Goal: Task Accomplishment & Management: Use online tool/utility

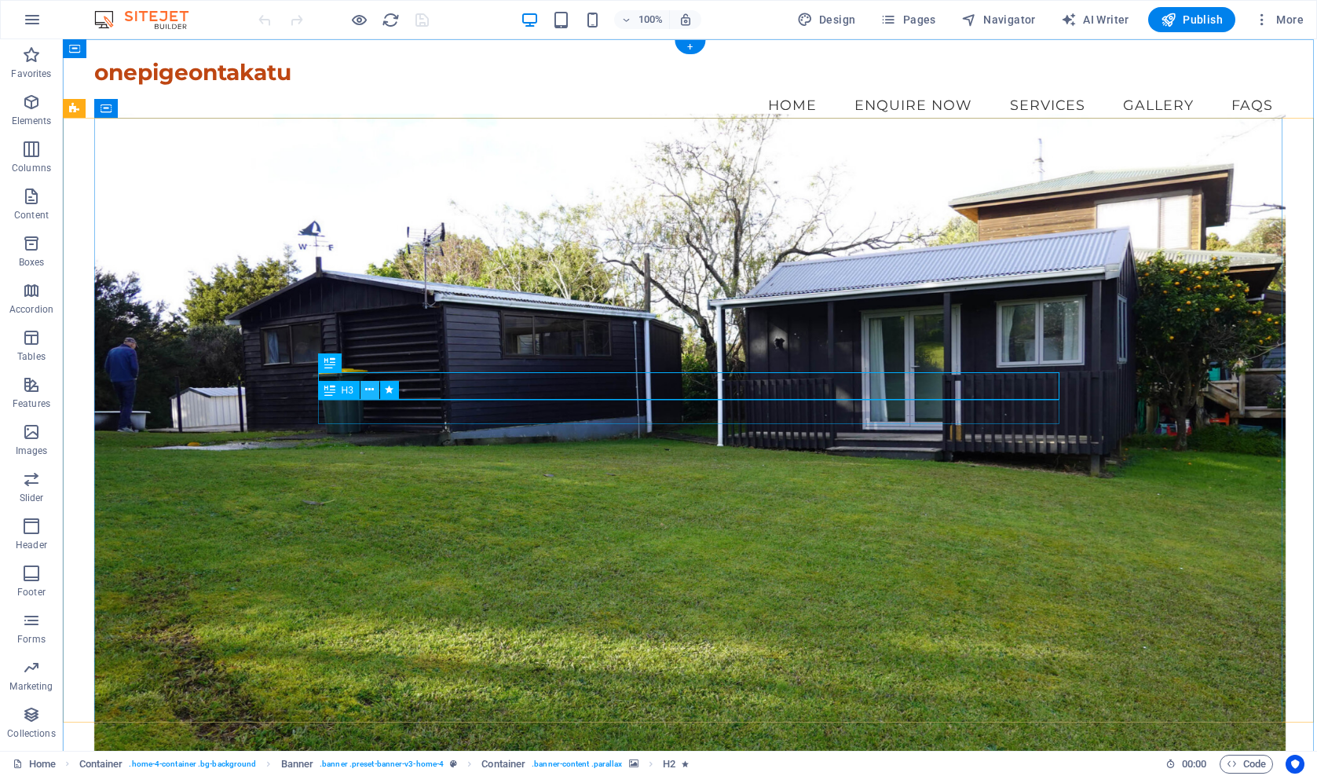
click at [371, 387] on icon at bounding box center [369, 390] width 9 height 16
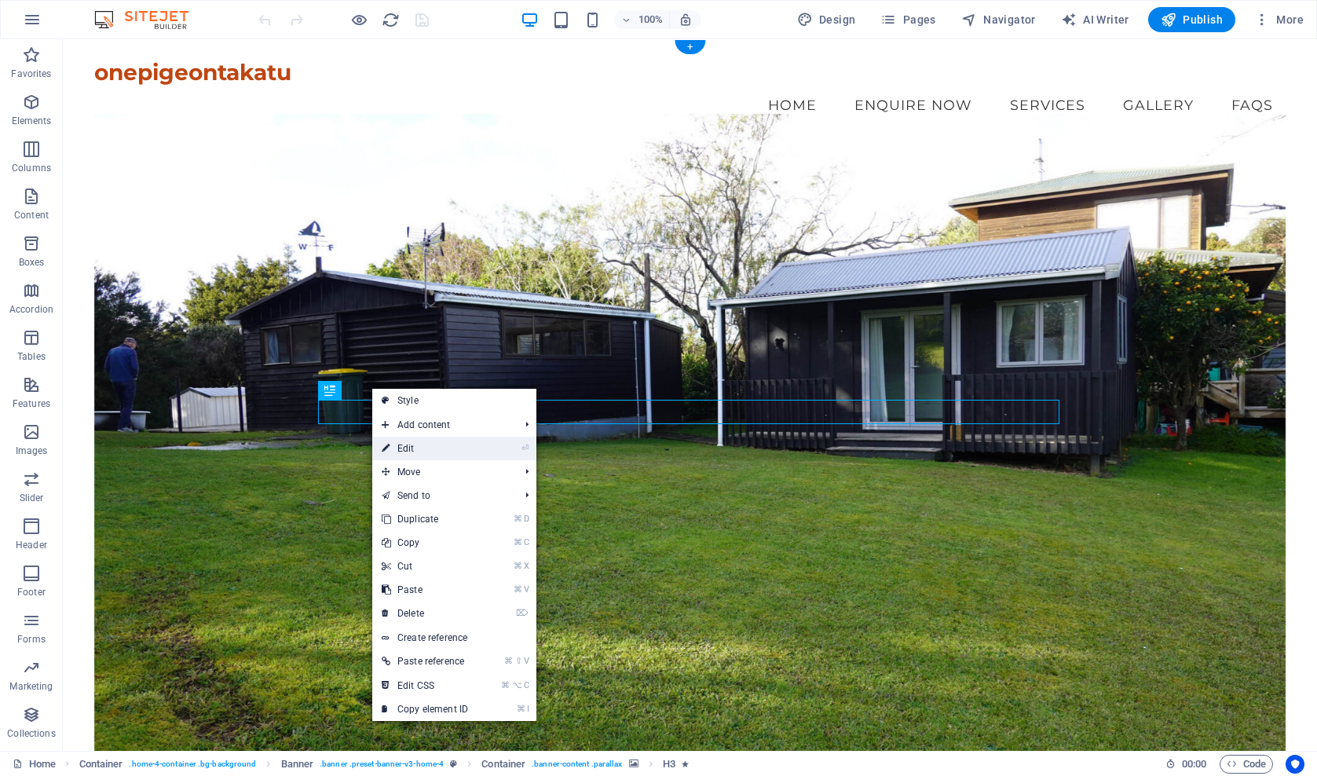
click at [409, 448] on link "⏎ Edit" at bounding box center [424, 449] width 105 height 24
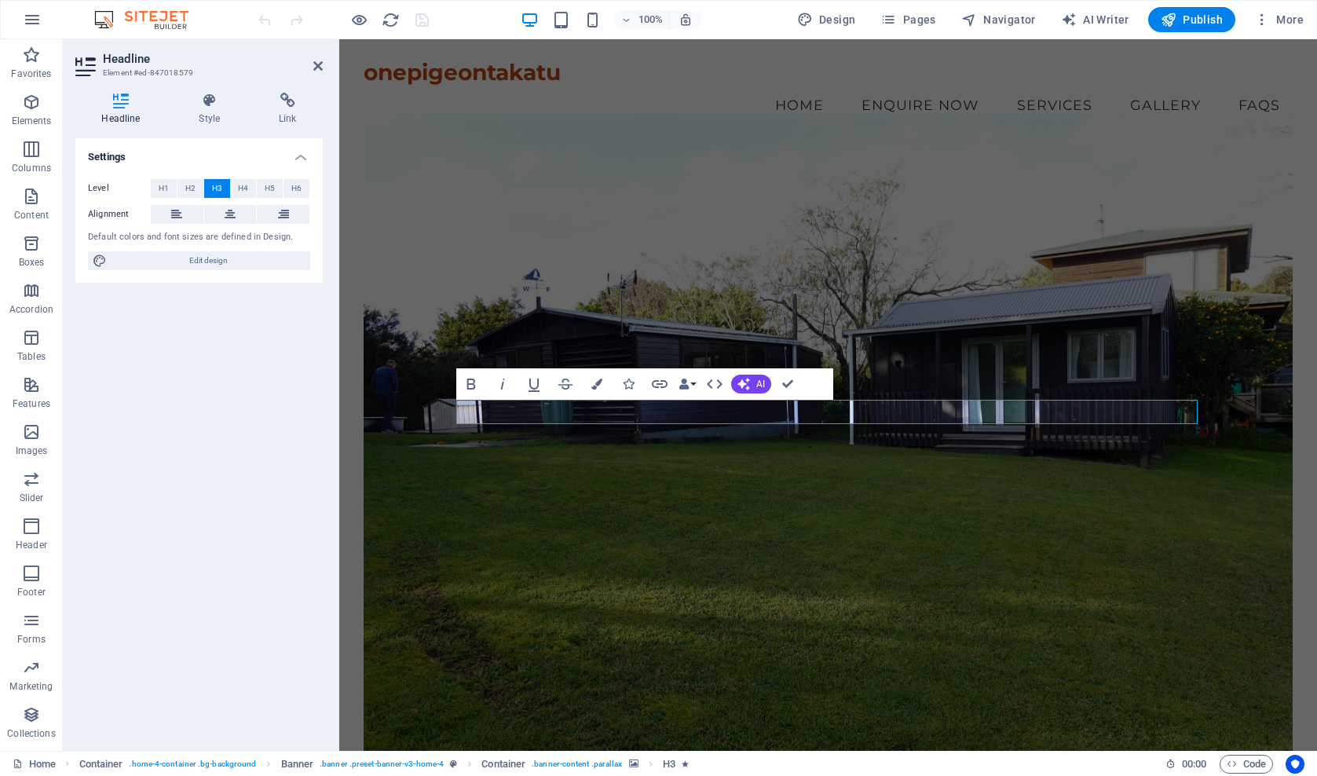
click at [1016, 234] on figure at bounding box center [828, 437] width 929 height 648
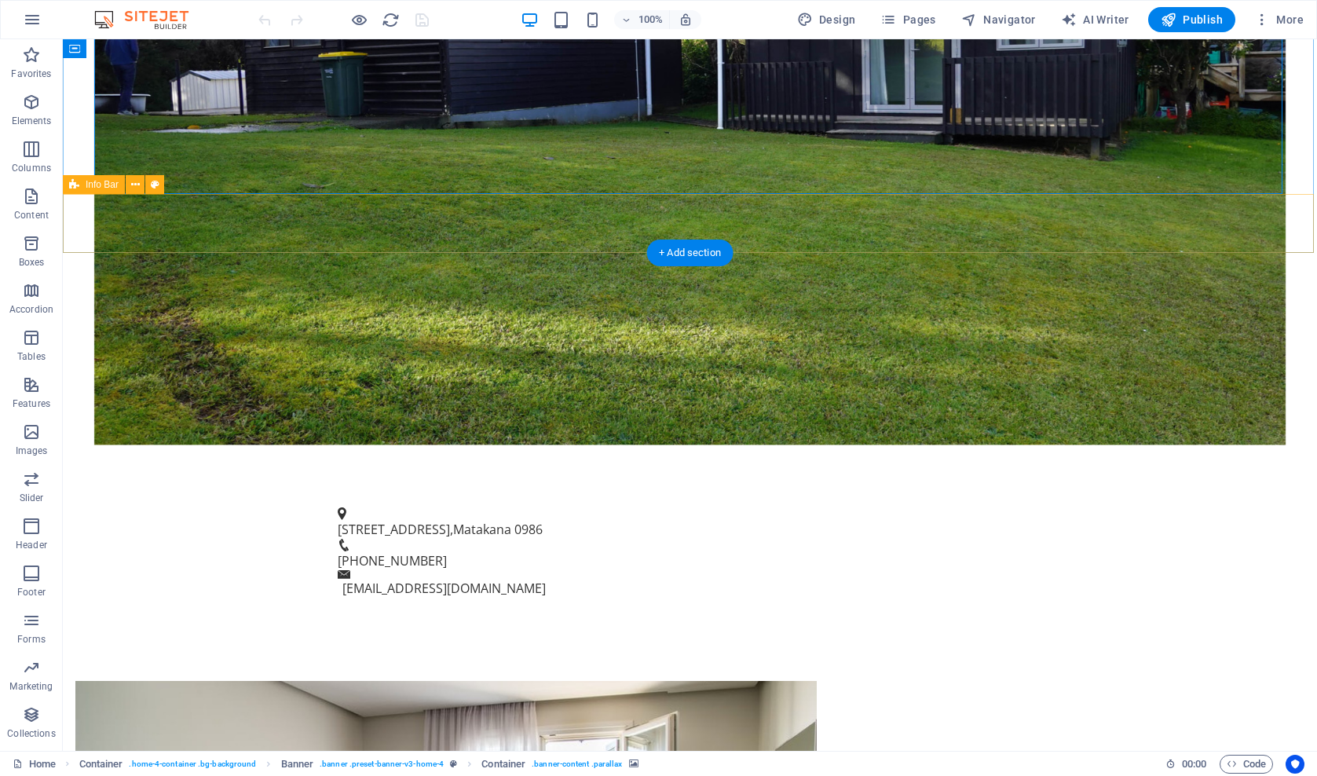
scroll to position [528, 0]
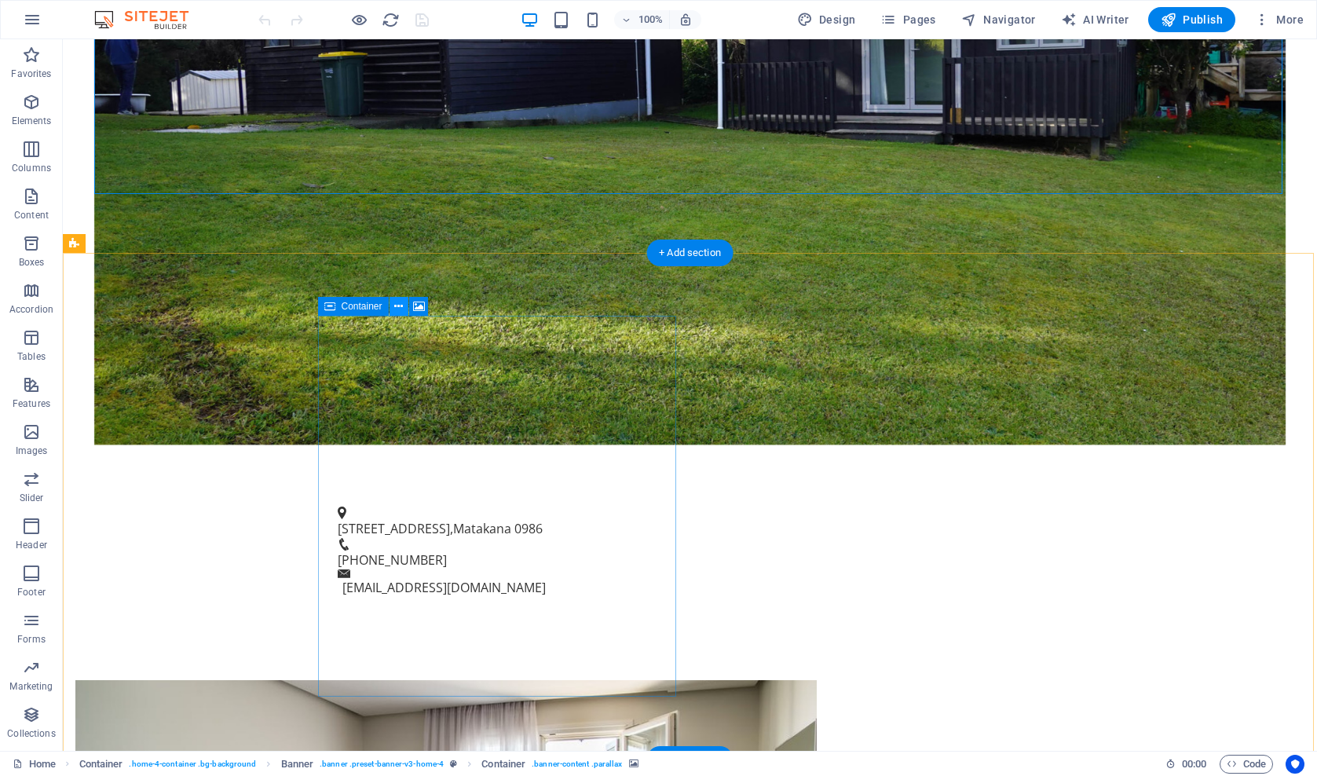
click at [398, 307] on icon at bounding box center [398, 306] width 9 height 16
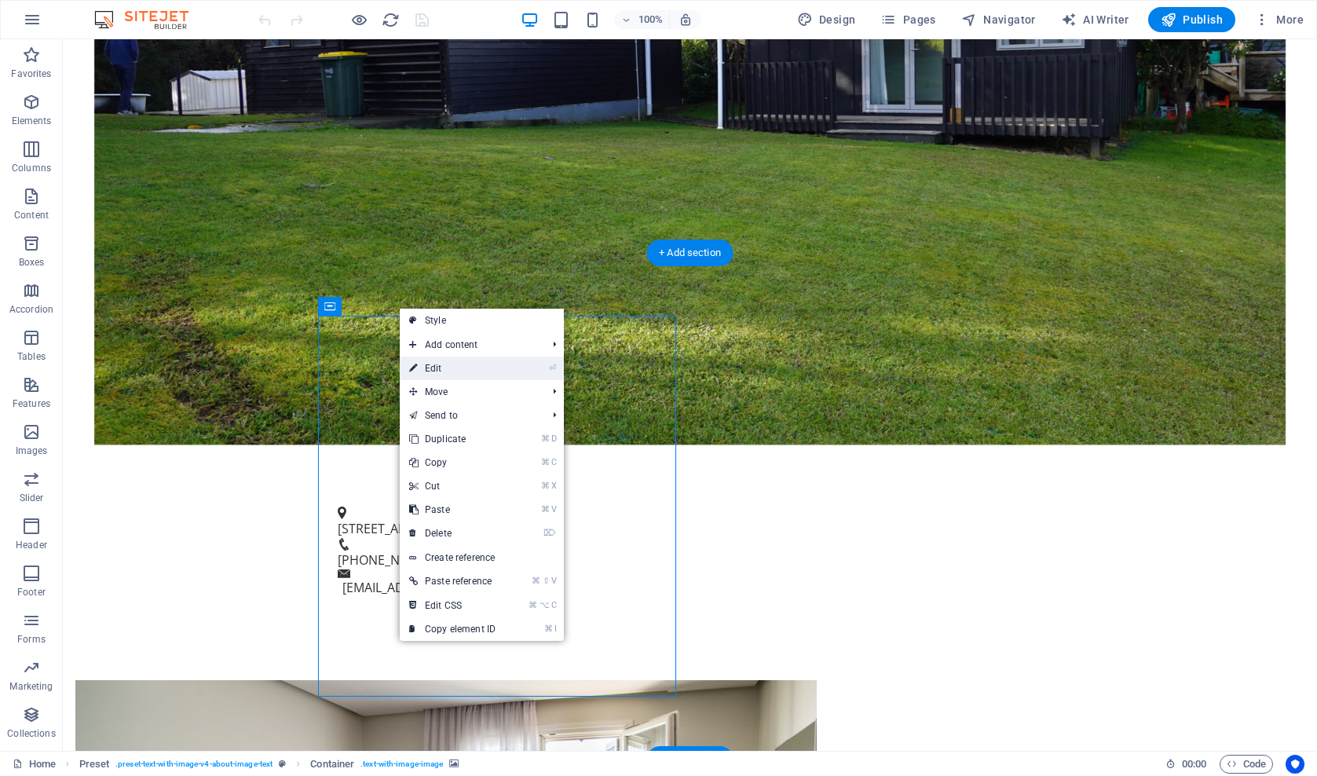
click at [433, 370] on link "⏎ Edit" at bounding box center [452, 369] width 105 height 24
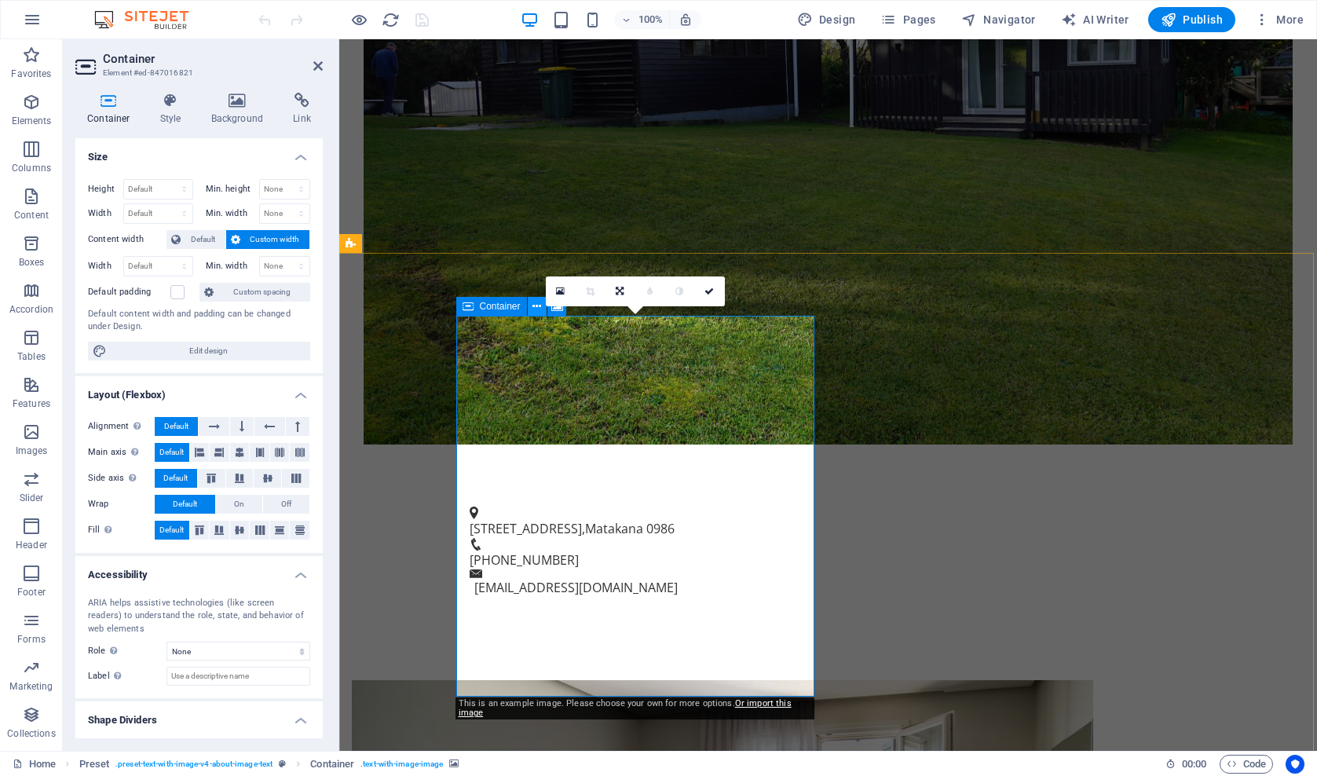
click at [536, 307] on icon at bounding box center [536, 306] width 9 height 16
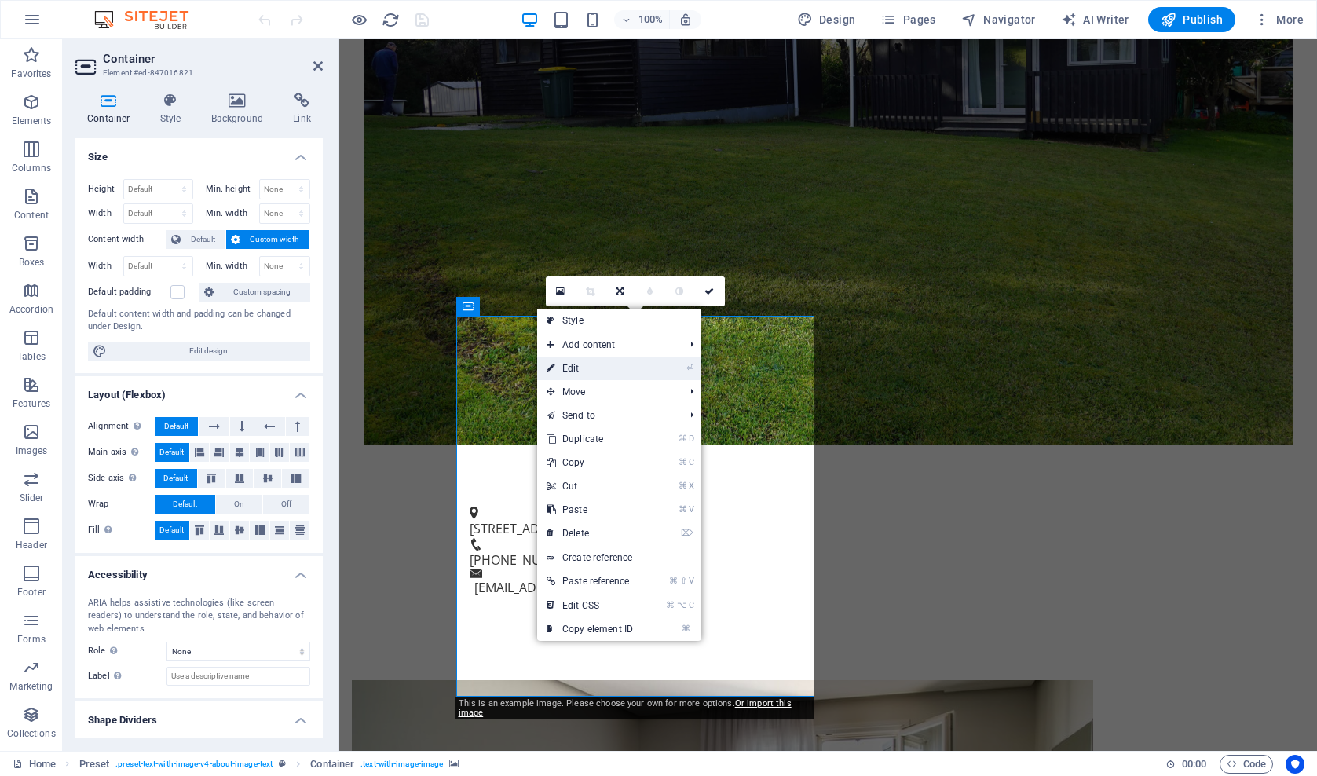
click at [569, 372] on link "⏎ Edit" at bounding box center [589, 369] width 105 height 24
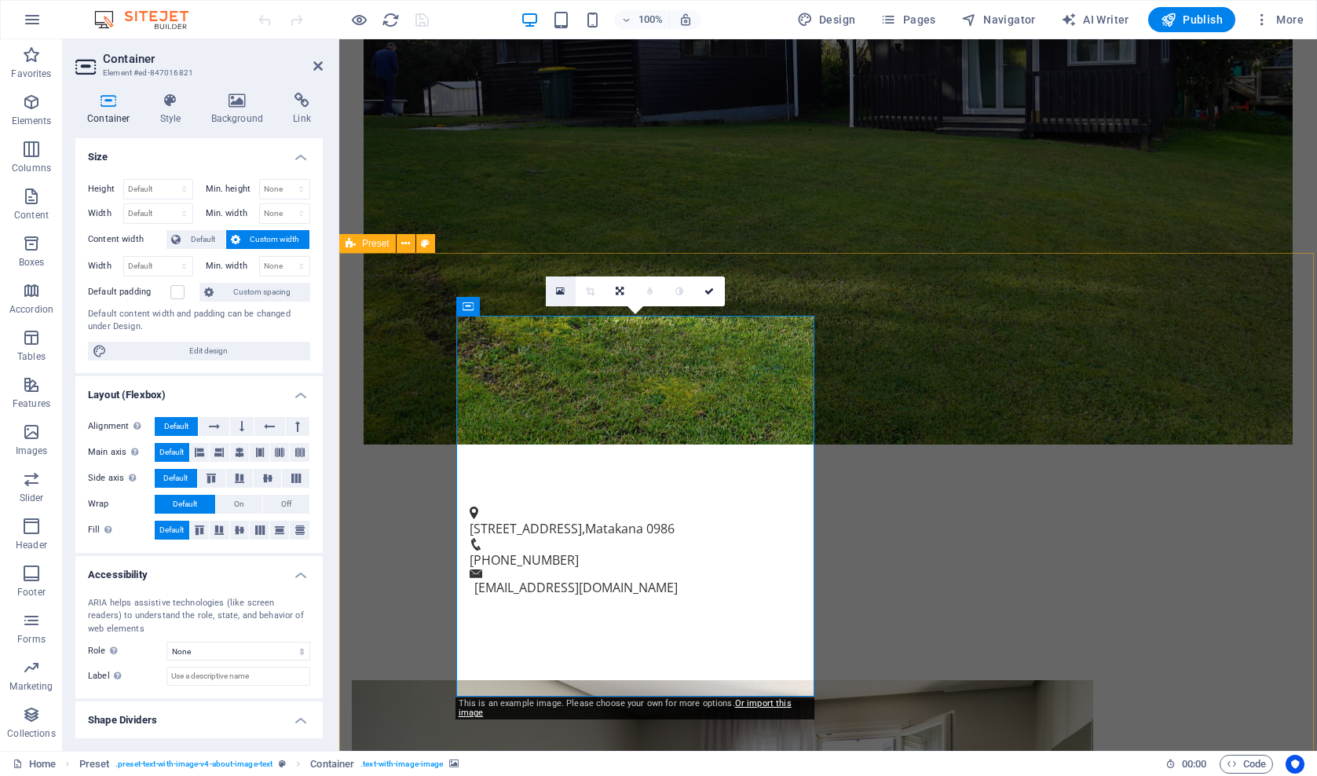
click at [560, 293] on icon at bounding box center [560, 291] width 9 height 11
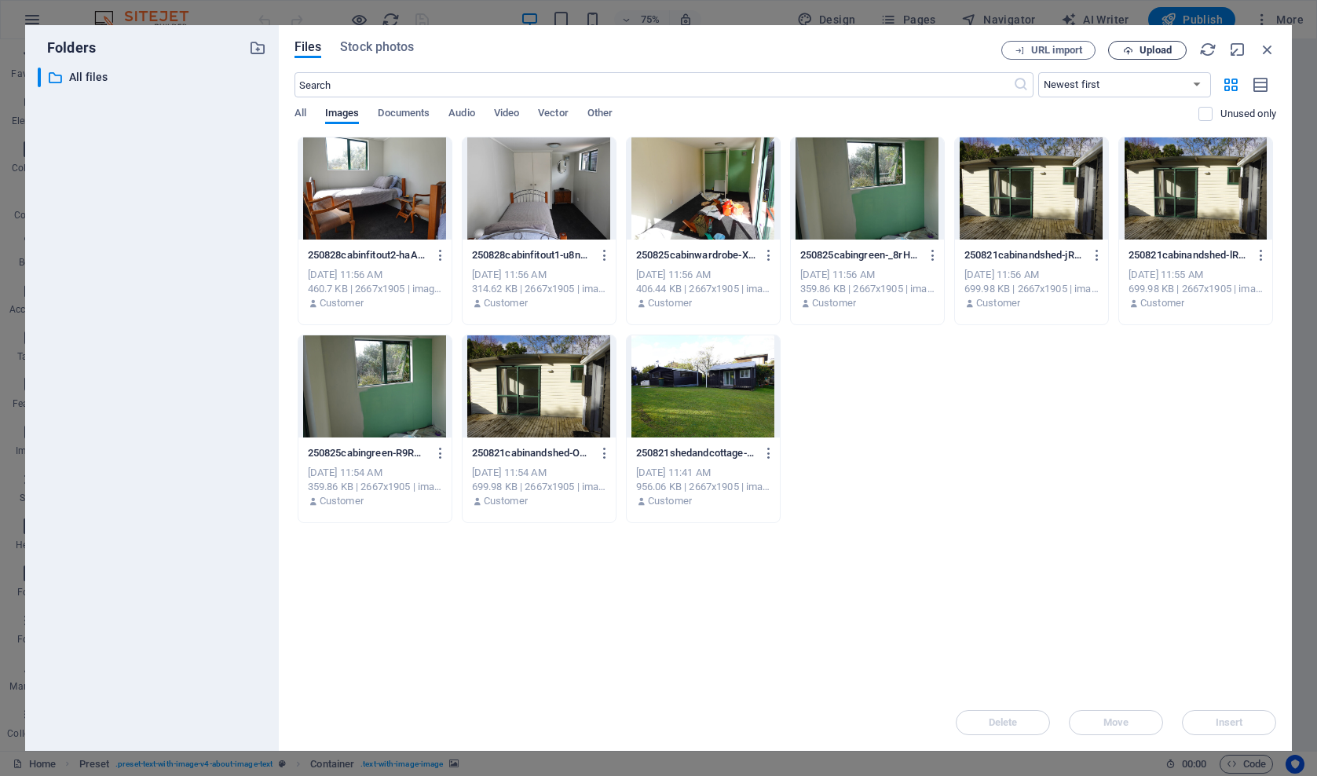
click at [1132, 48] on icon "button" at bounding box center [1128, 51] width 10 height 10
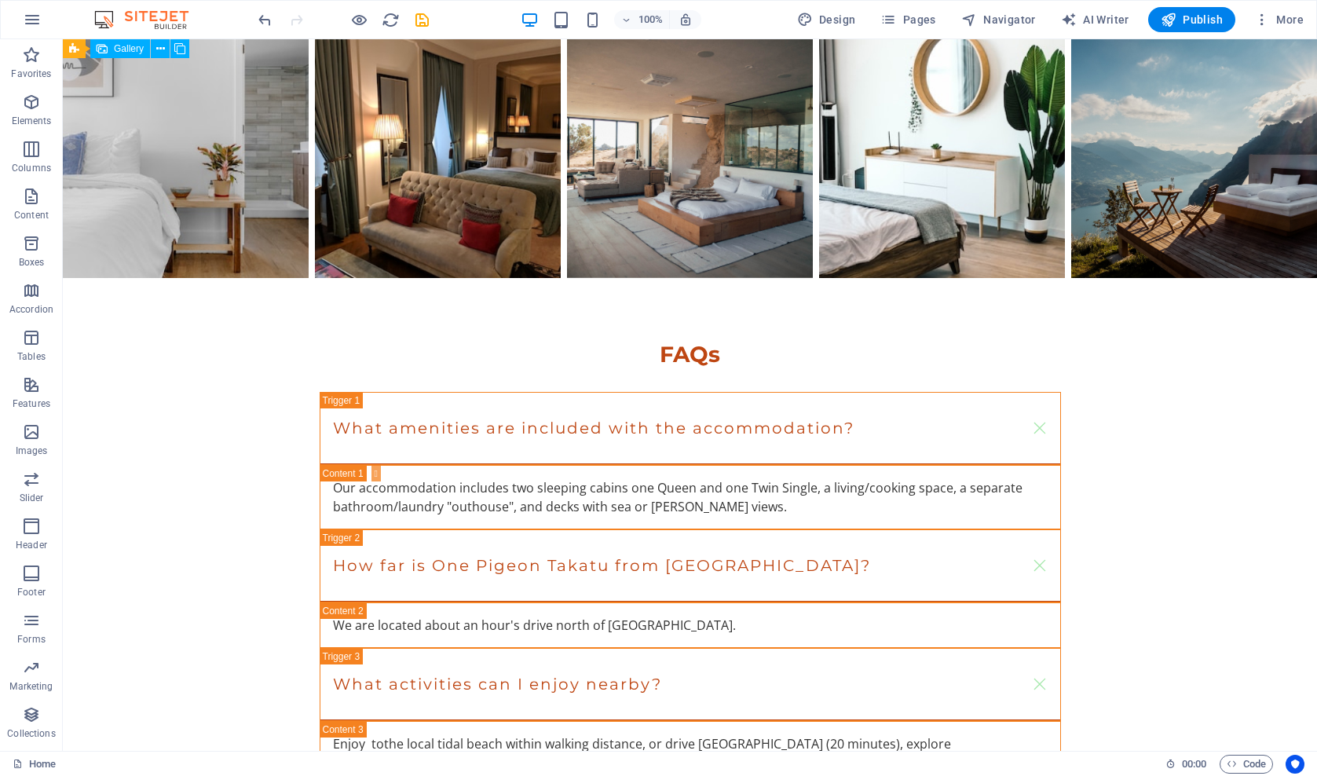
scroll to position [2686, 0]
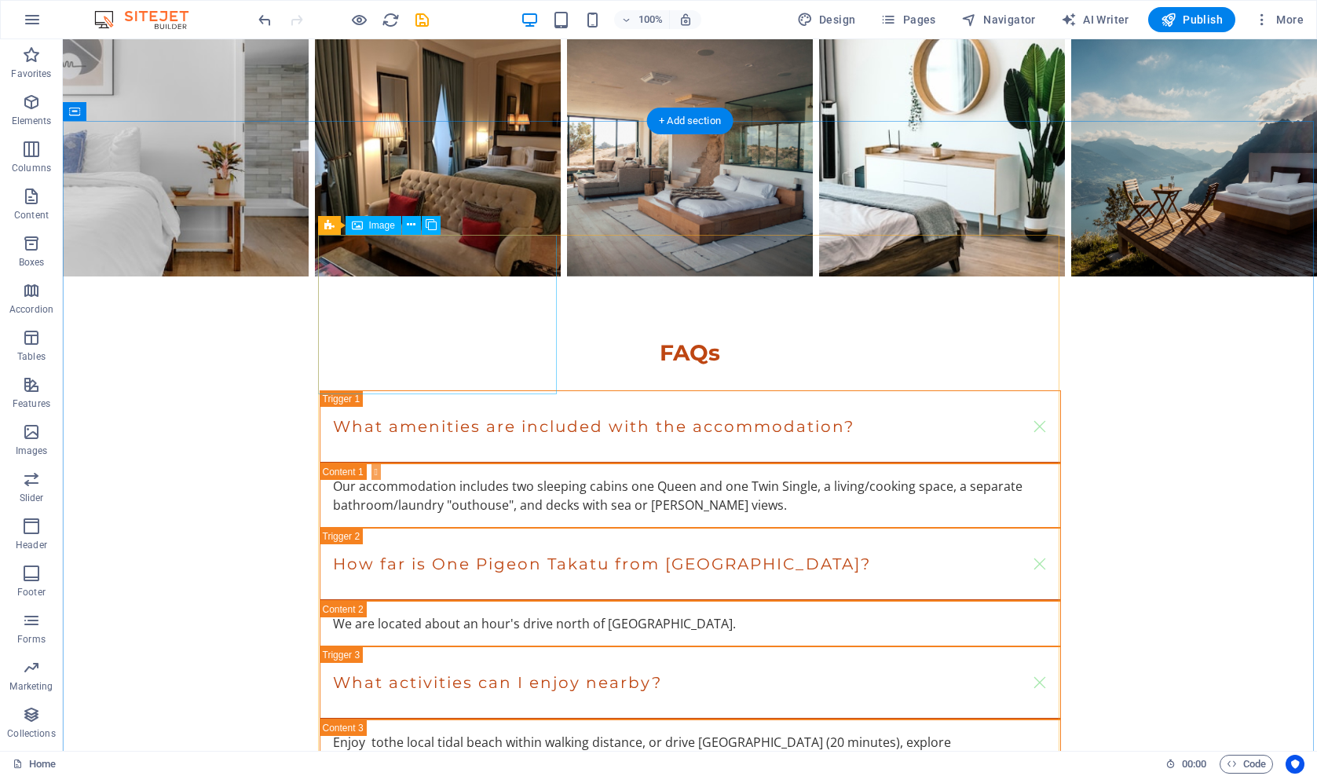
click at [415, 222] on icon at bounding box center [411, 225] width 9 height 16
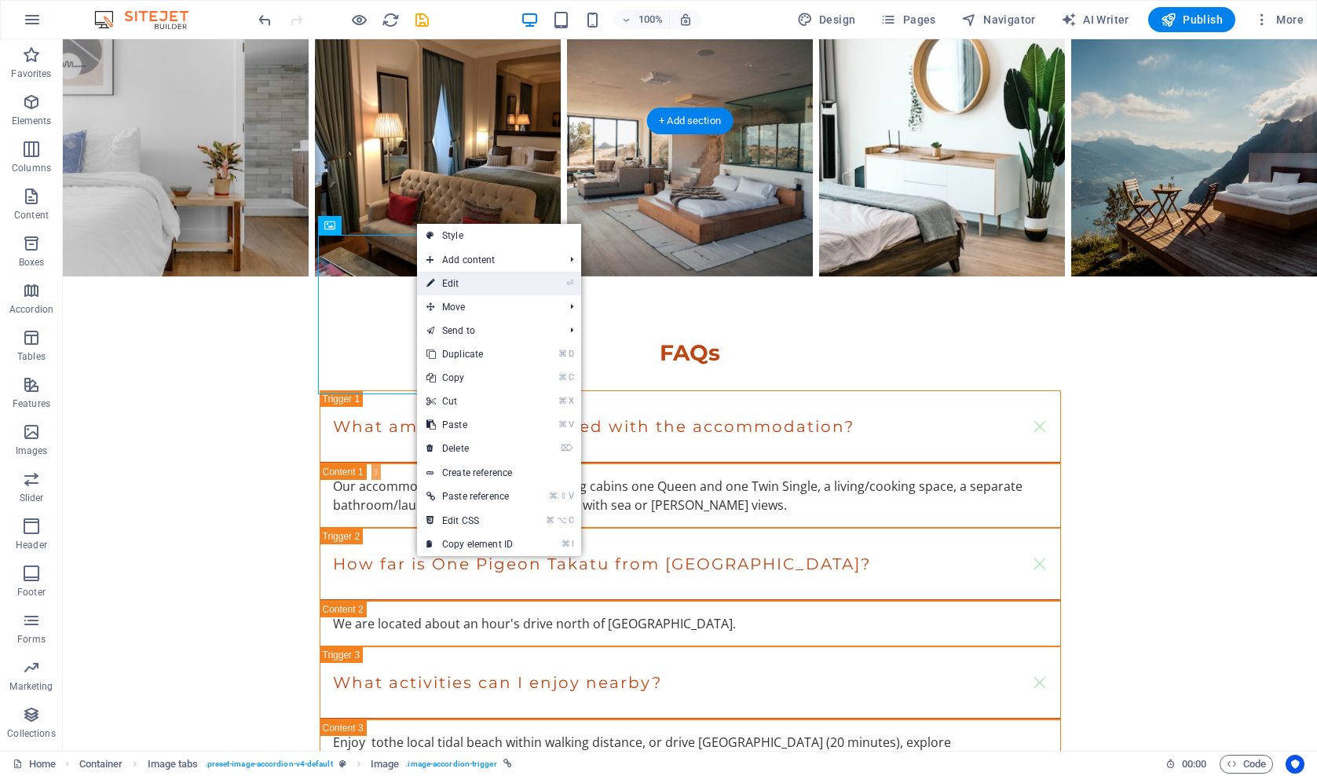
click at [438, 280] on link "⏎ Edit" at bounding box center [469, 284] width 105 height 24
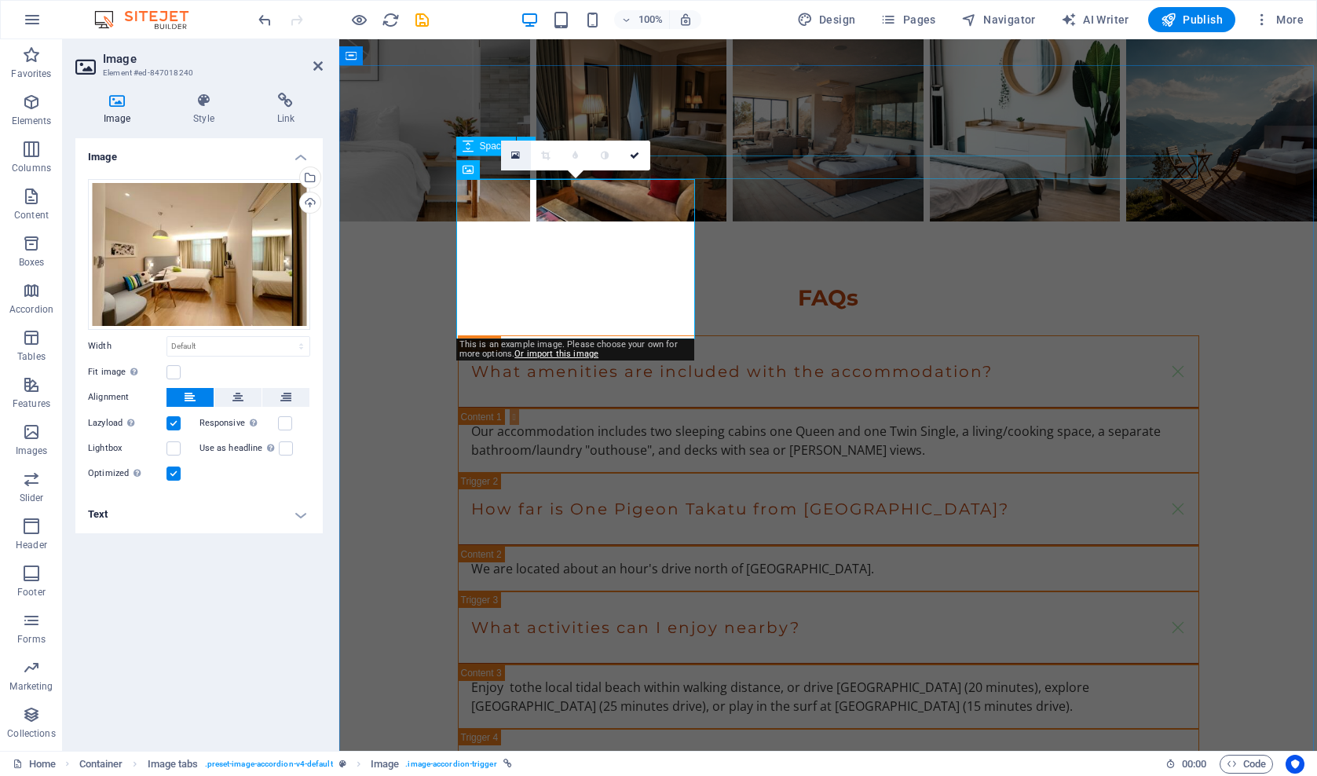
click at [516, 154] on icon at bounding box center [515, 155] width 9 height 11
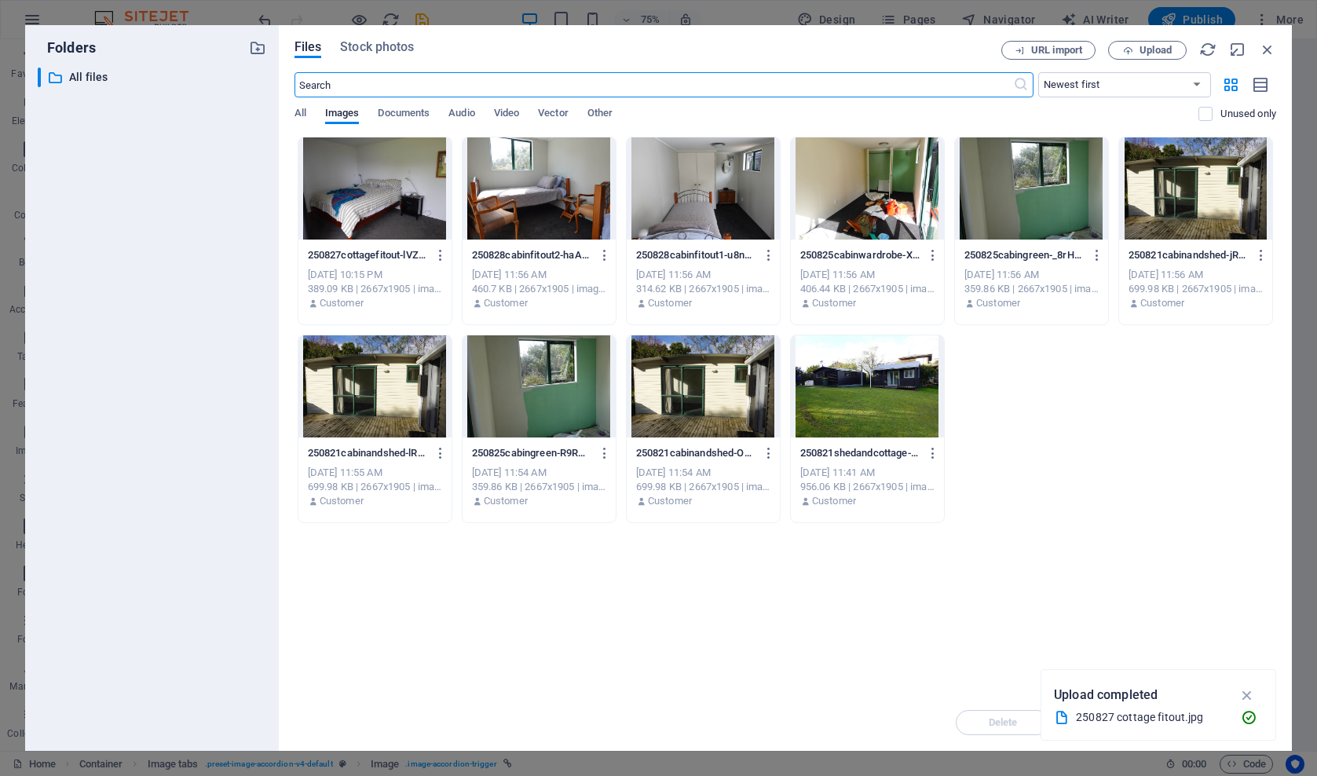
click at [403, 177] on div at bounding box center [374, 188] width 153 height 102
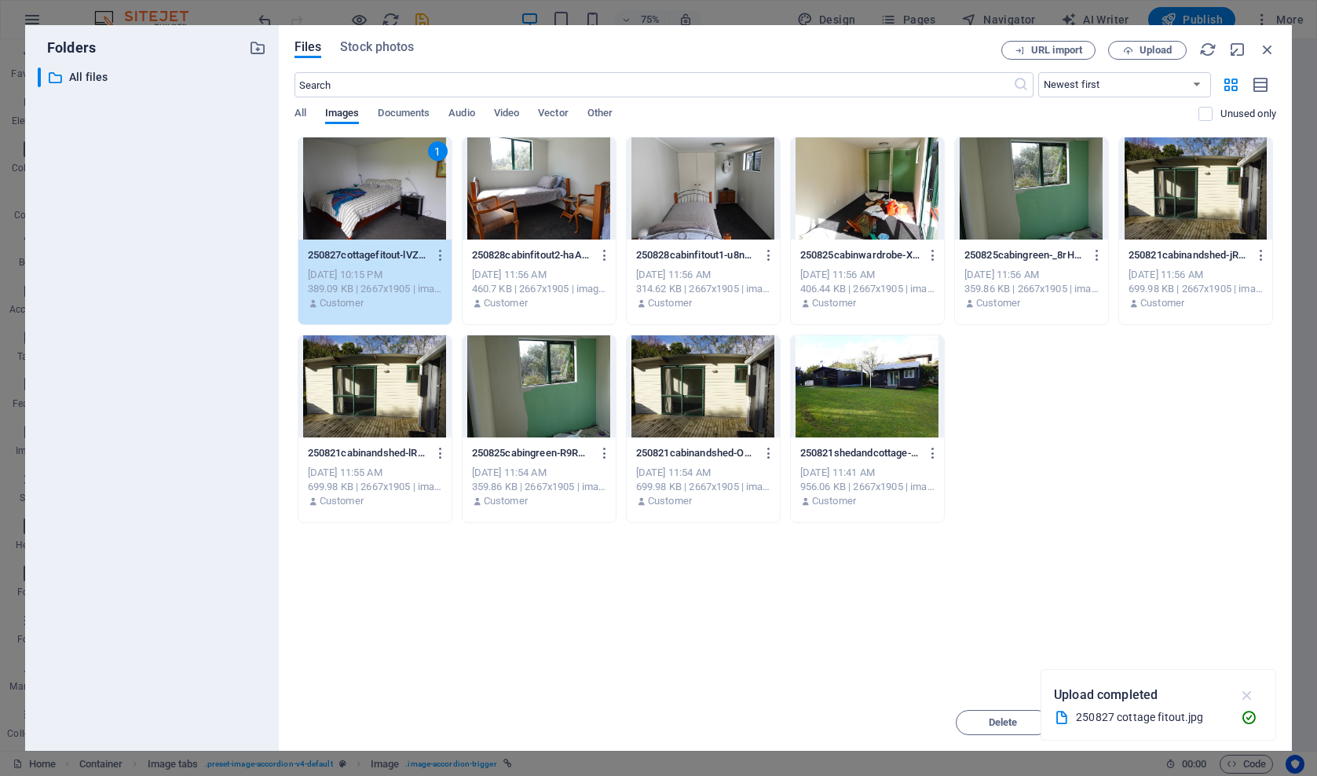
click at [1245, 697] on icon "button" at bounding box center [1247, 694] width 18 height 17
click at [1212, 725] on span "Insert" at bounding box center [1229, 722] width 82 height 9
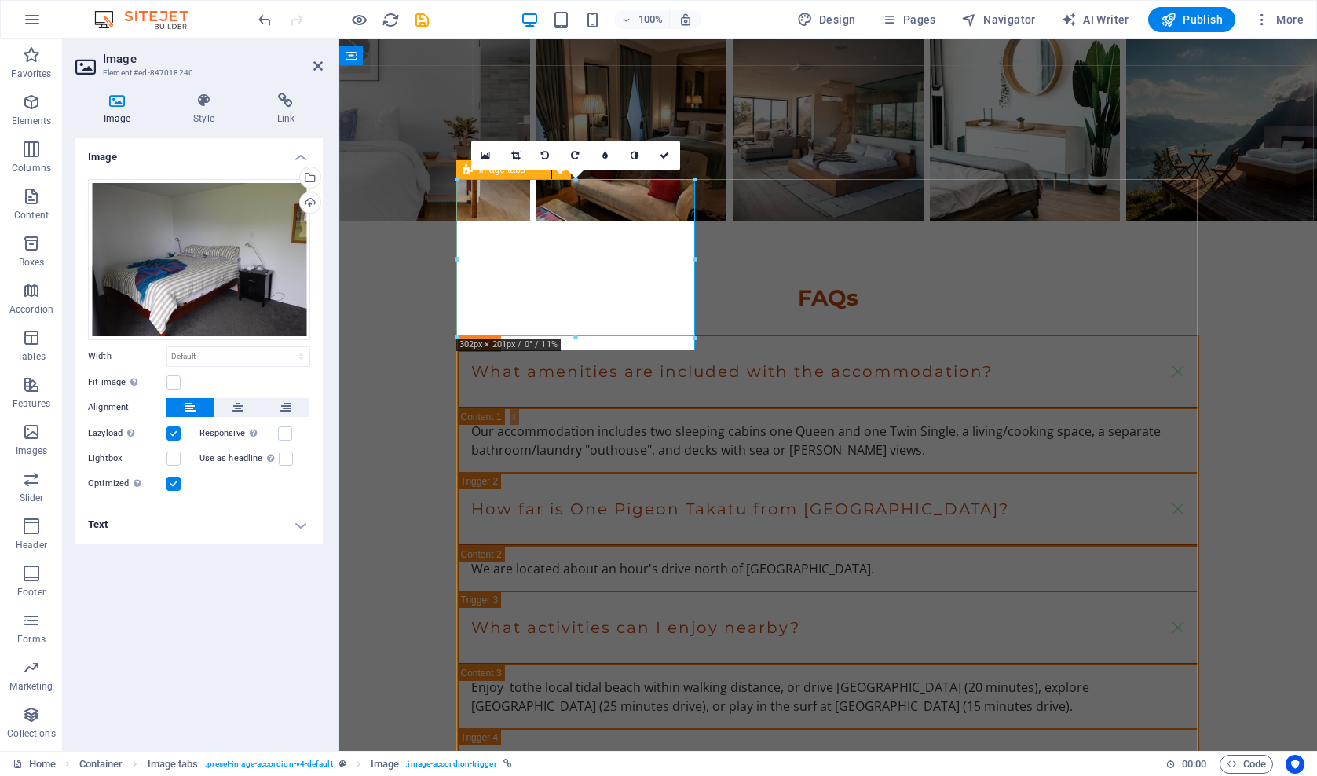
click at [465, 170] on icon at bounding box center [468, 169] width 10 height 19
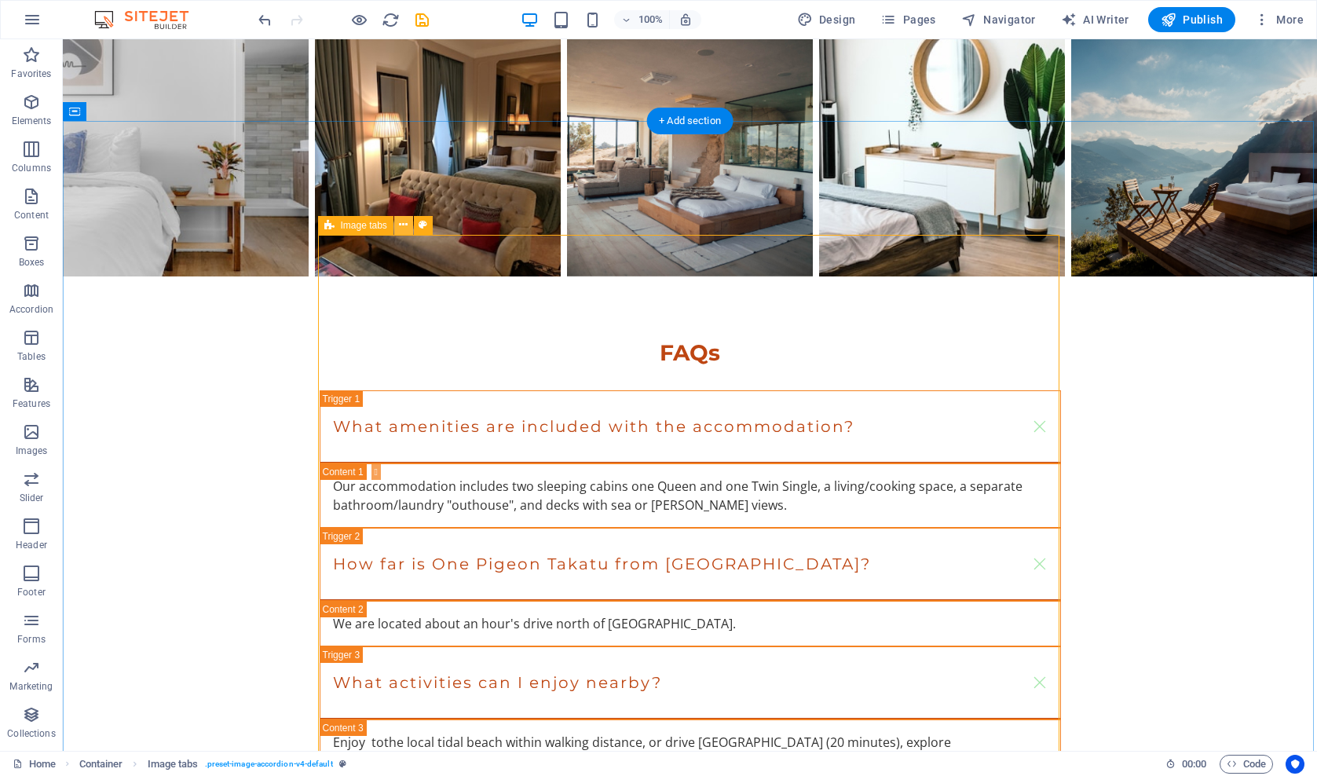
click at [406, 225] on icon at bounding box center [403, 225] width 9 height 16
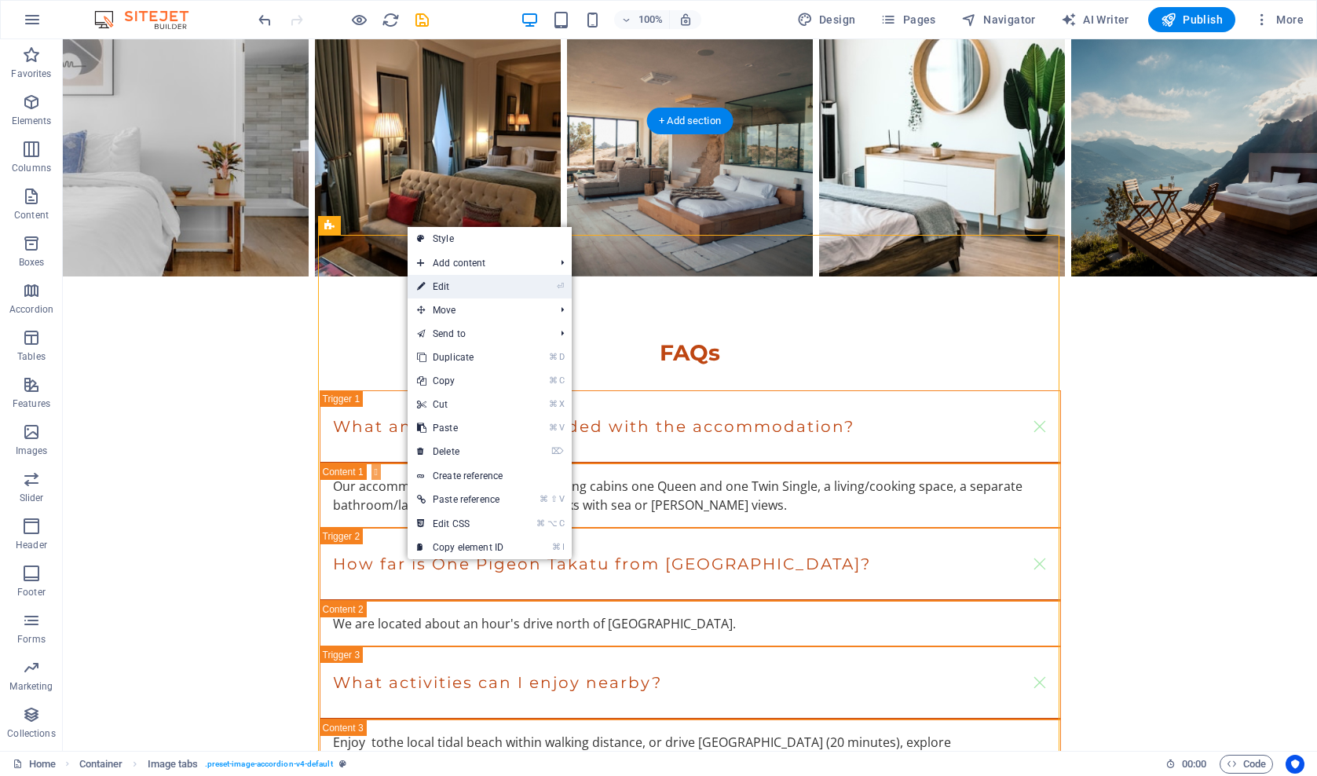
click at [441, 285] on link "⏎ Edit" at bounding box center [460, 287] width 105 height 24
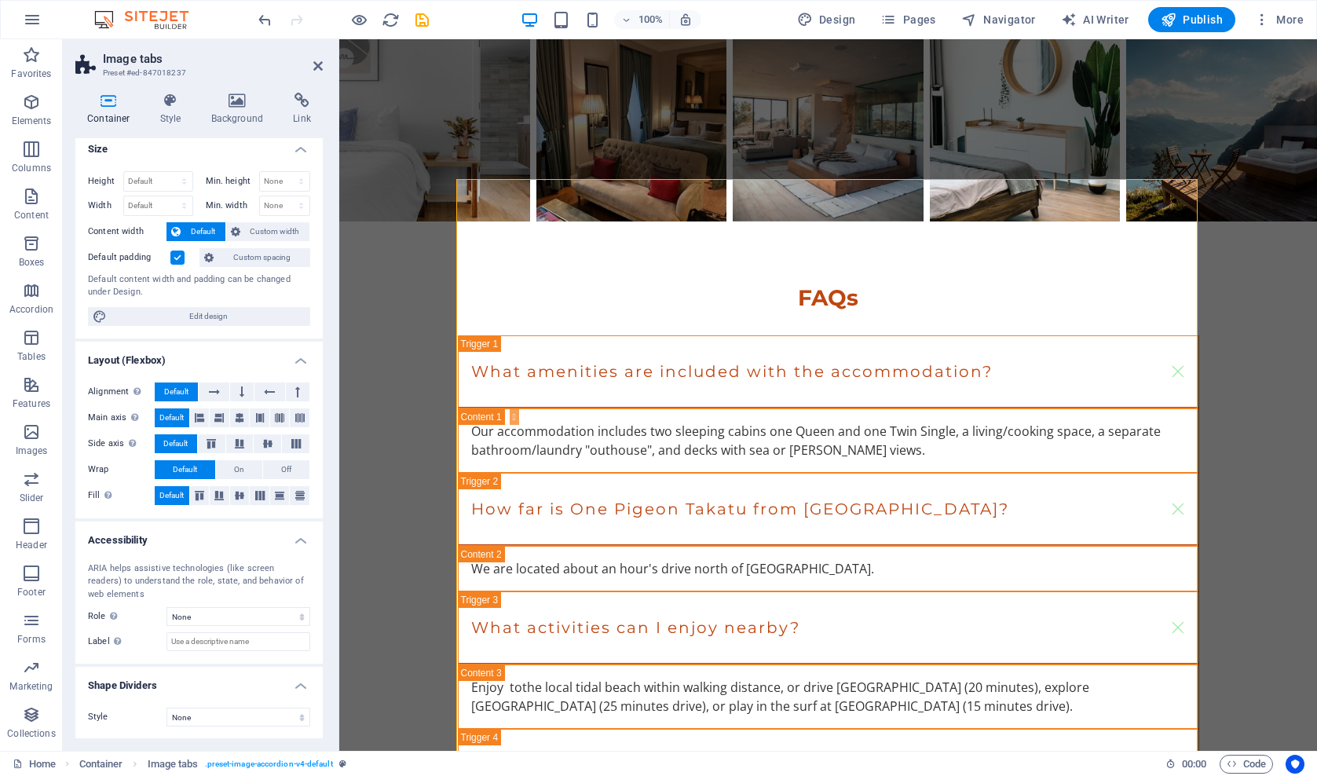
scroll to position [6, 0]
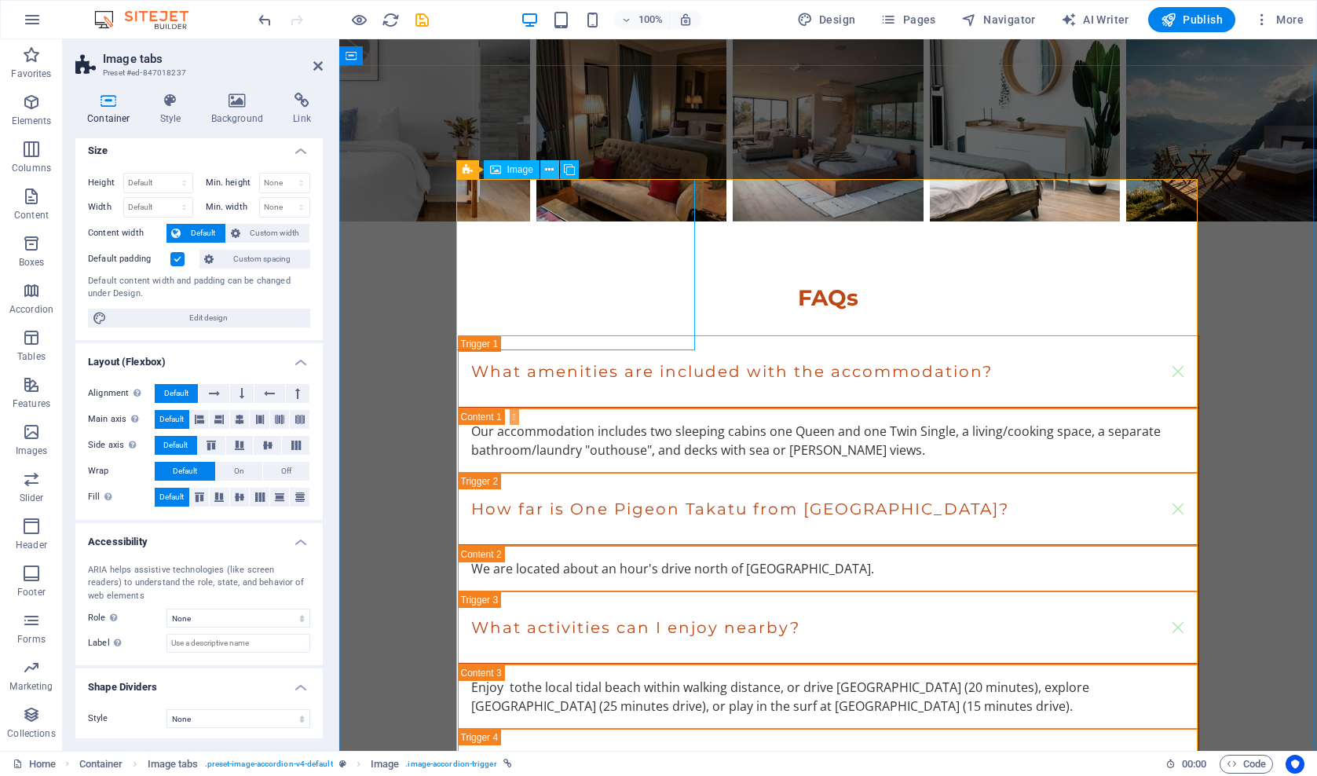
click at [547, 170] on icon at bounding box center [549, 170] width 9 height 16
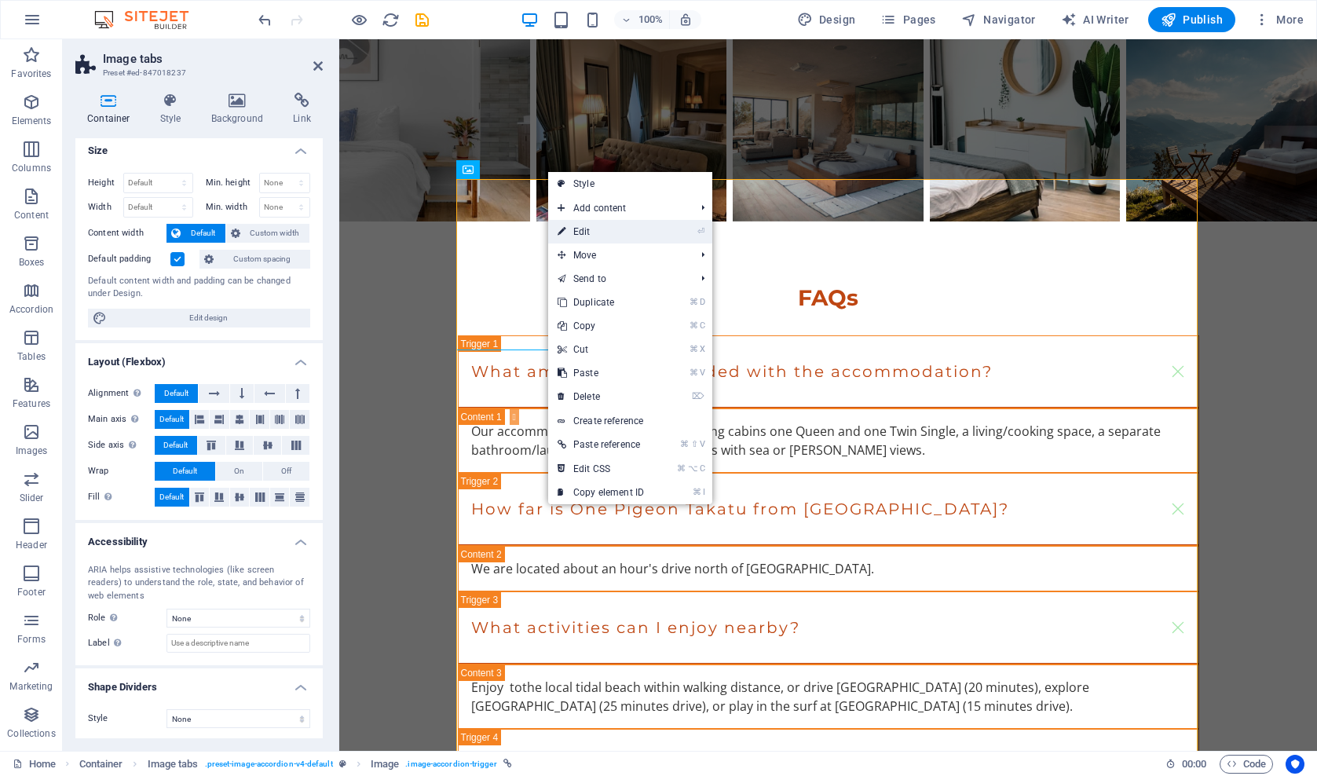
click at [586, 231] on link "⏎ Edit" at bounding box center [600, 232] width 105 height 24
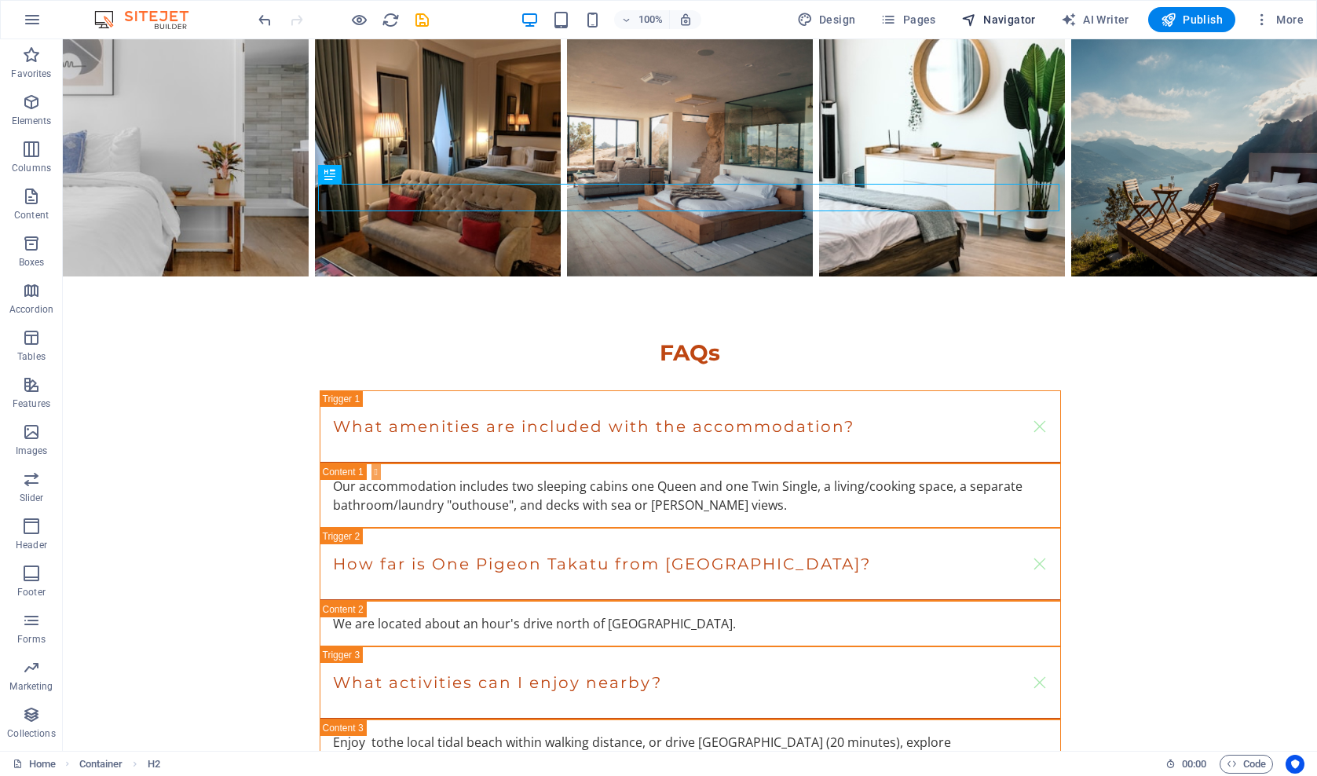
click at [993, 25] on span "Navigator" at bounding box center [998, 20] width 75 height 16
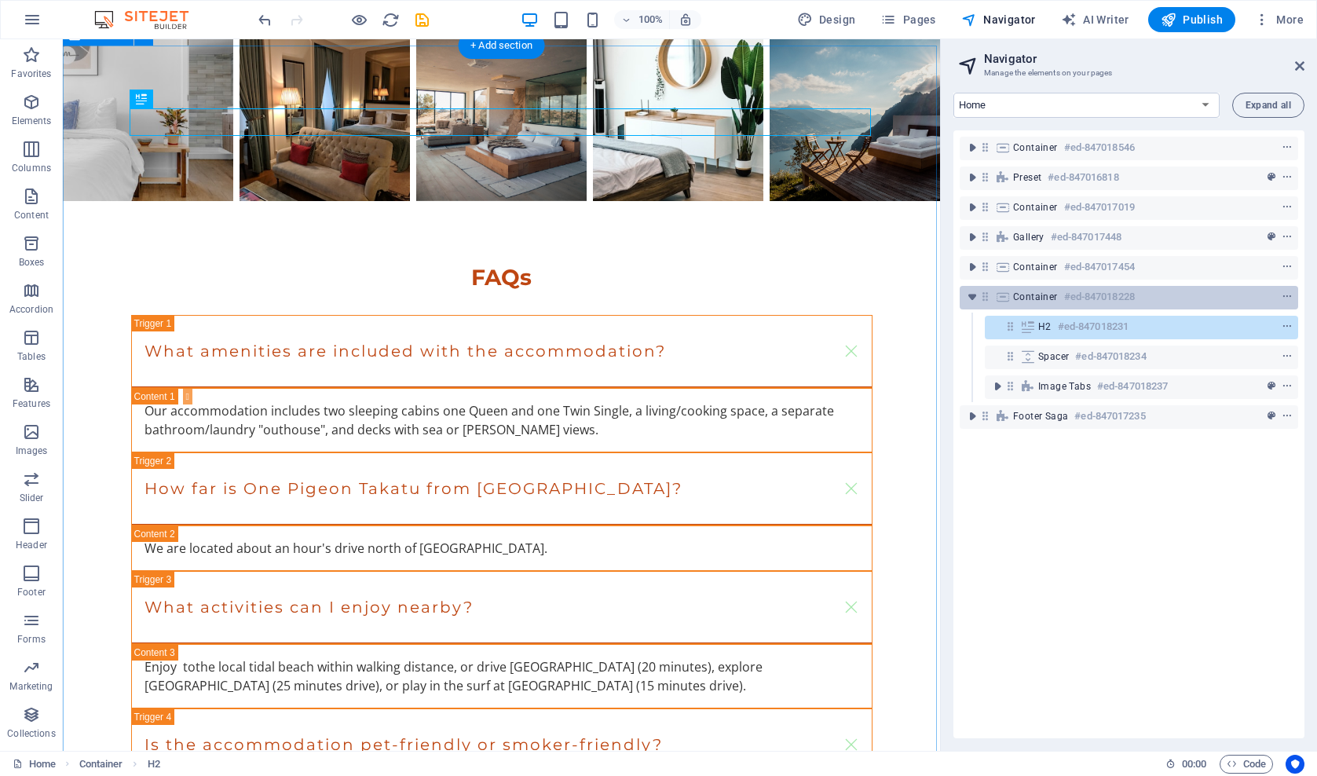
click at [1048, 299] on span "Container" at bounding box center [1035, 297] width 45 height 13
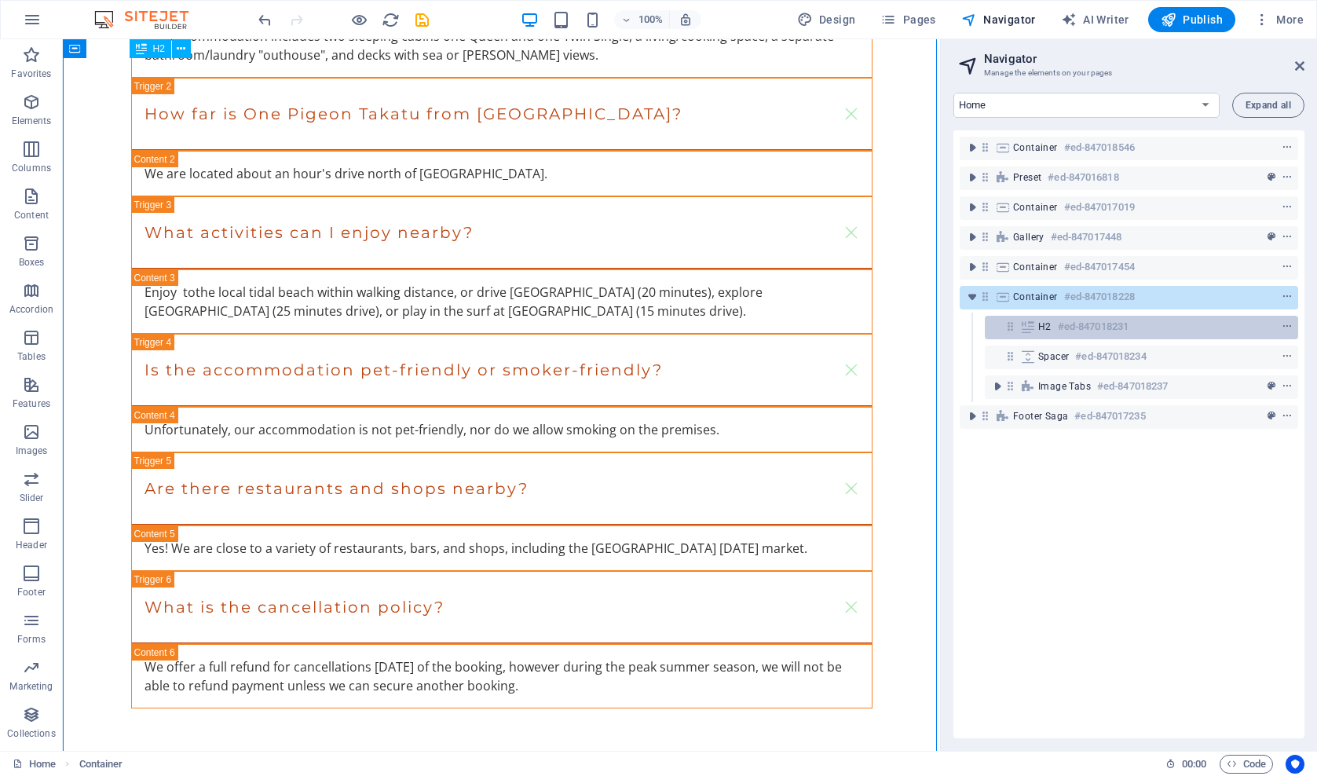
click at [1047, 325] on span "H2" at bounding box center [1044, 326] width 13 height 13
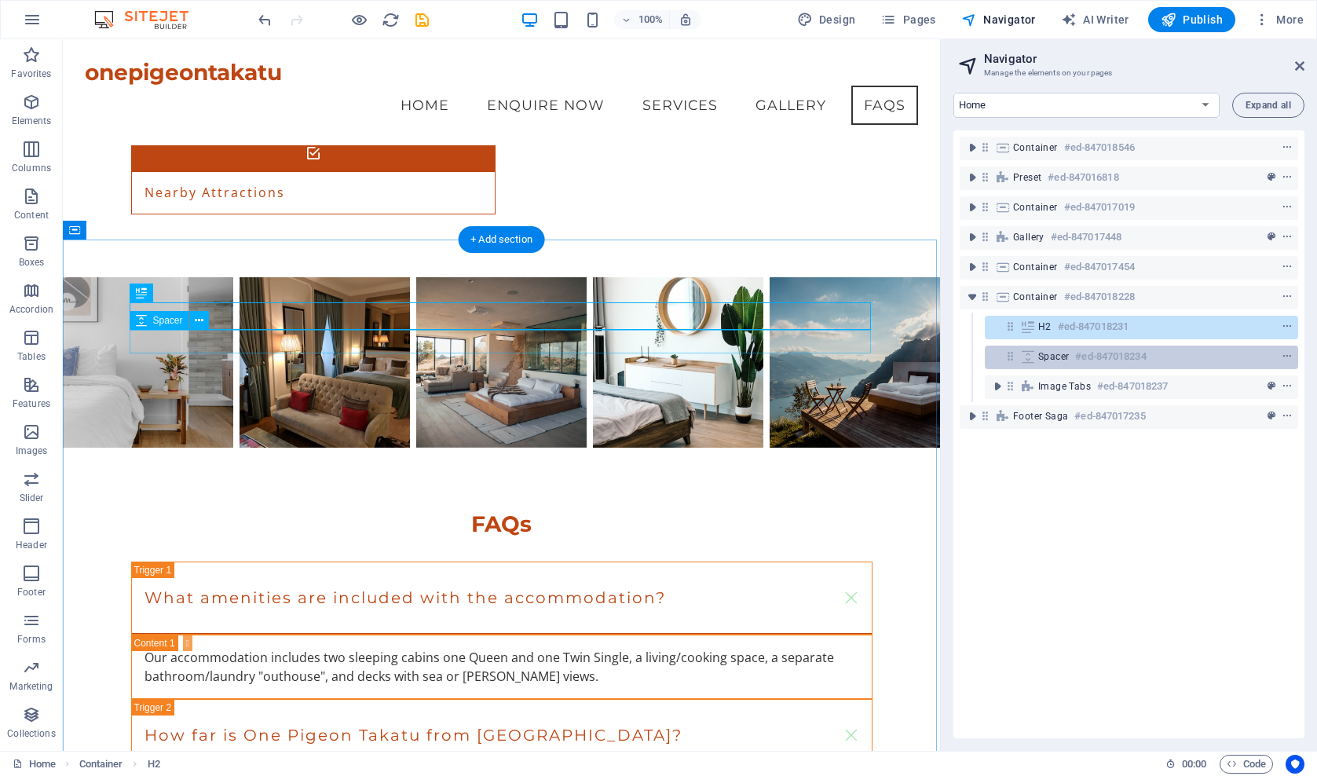
click at [1048, 351] on span "Spacer" at bounding box center [1053, 356] width 31 height 13
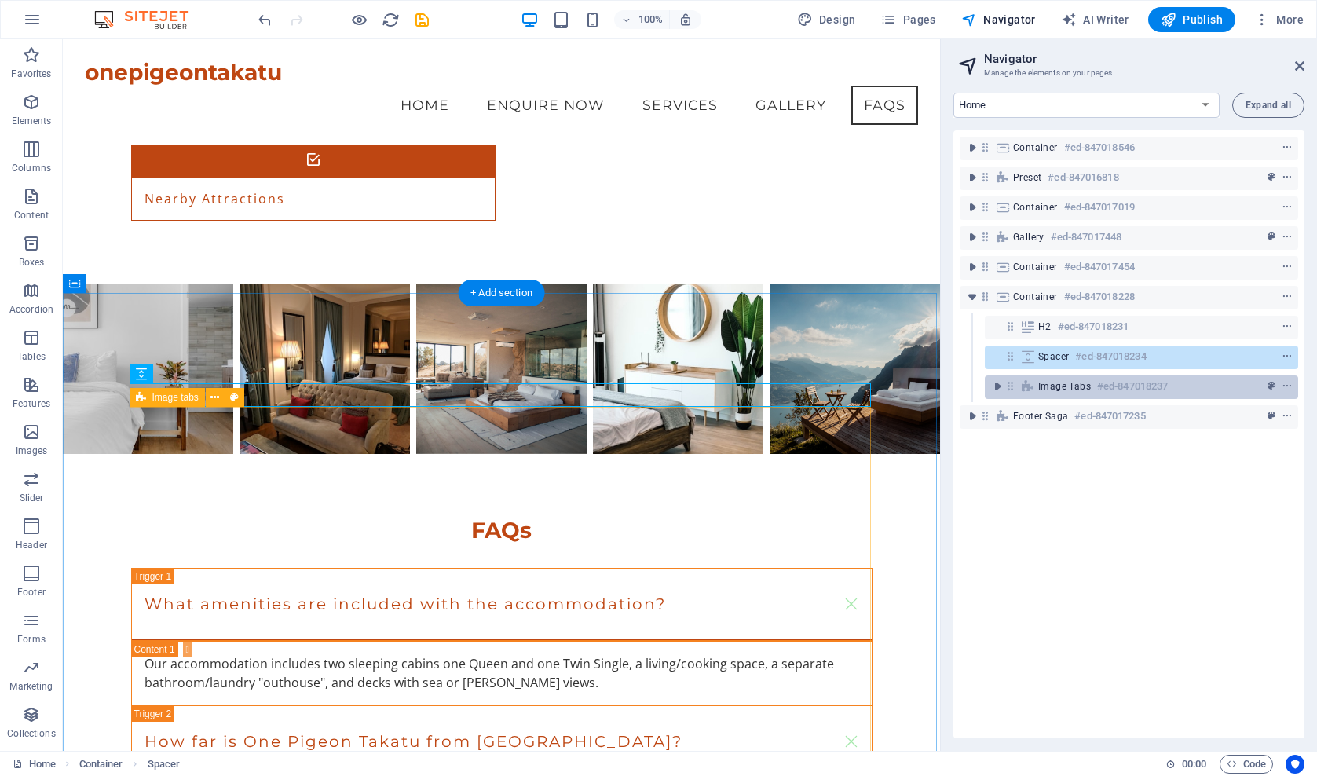
click at [1049, 389] on span "Image tabs" at bounding box center [1064, 386] width 53 height 13
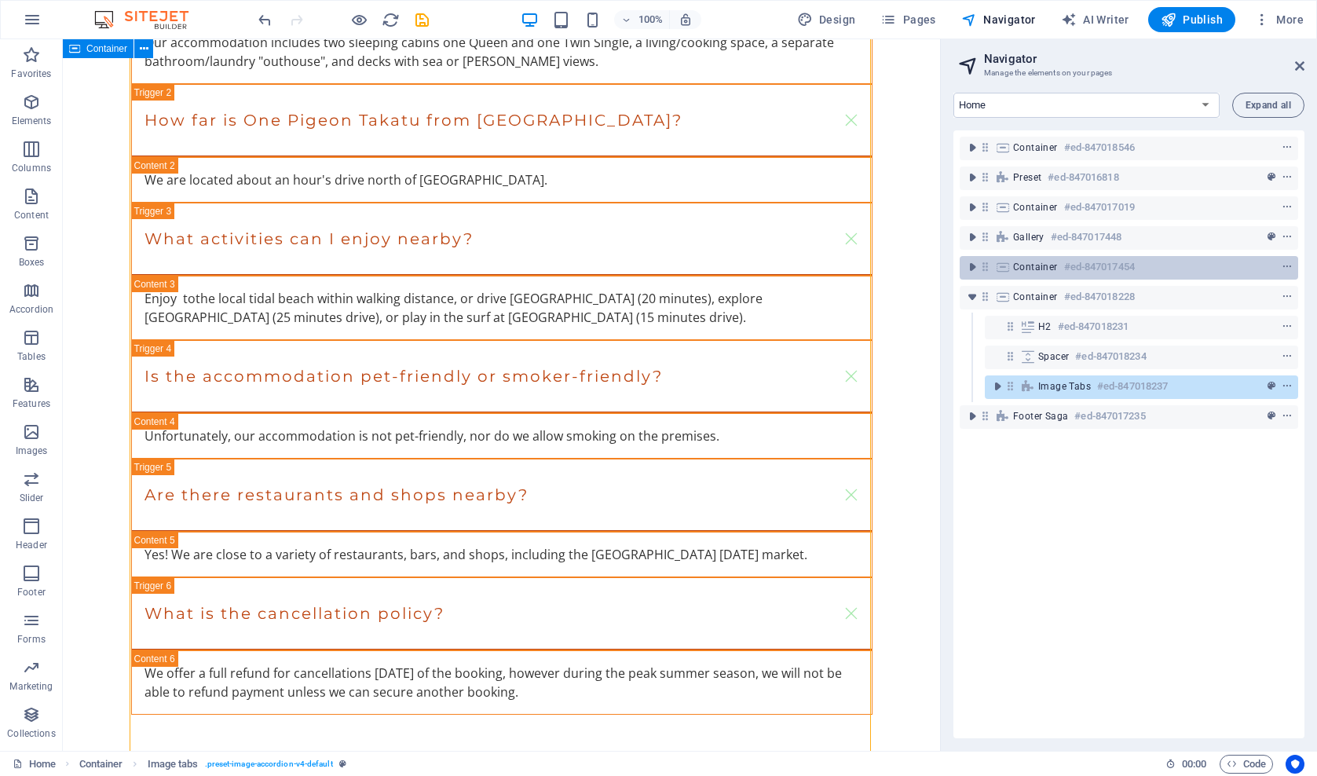
click at [1022, 268] on span "Container" at bounding box center [1035, 267] width 45 height 13
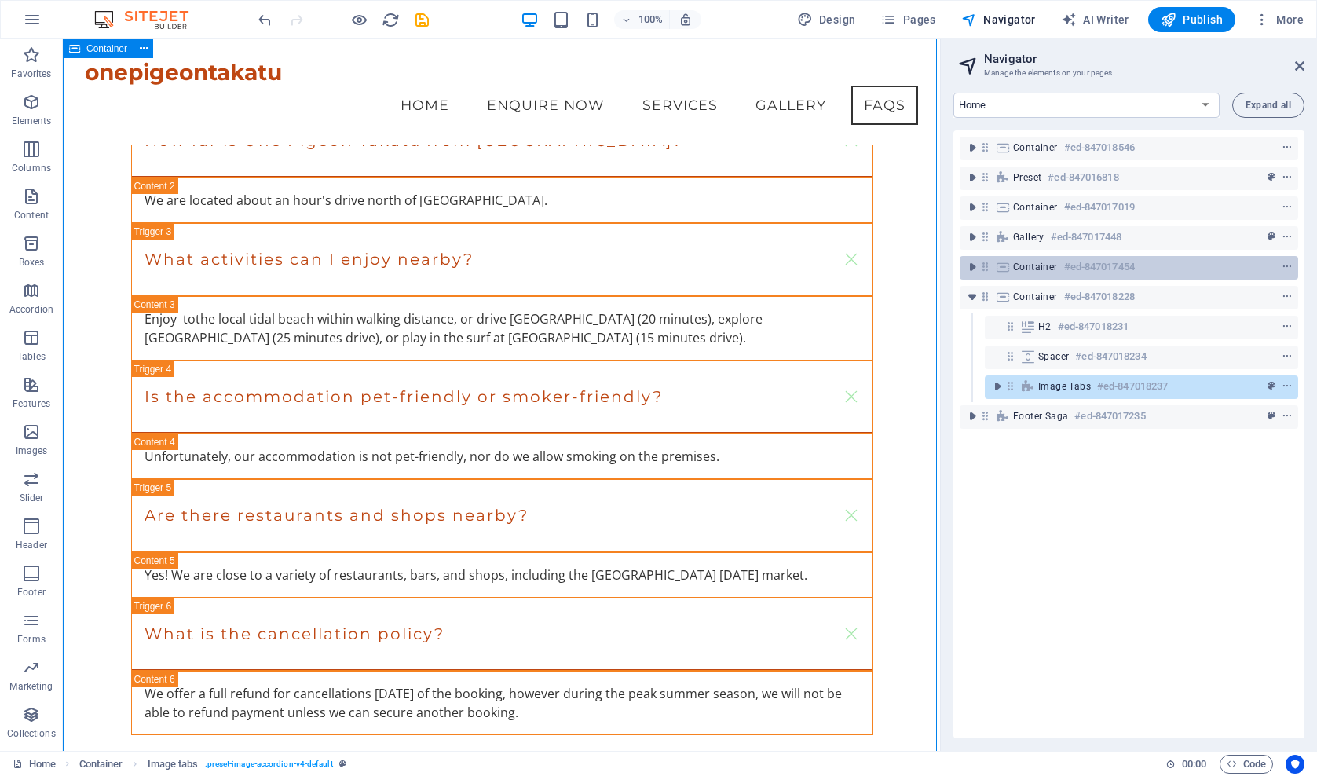
scroll to position [1864, 0]
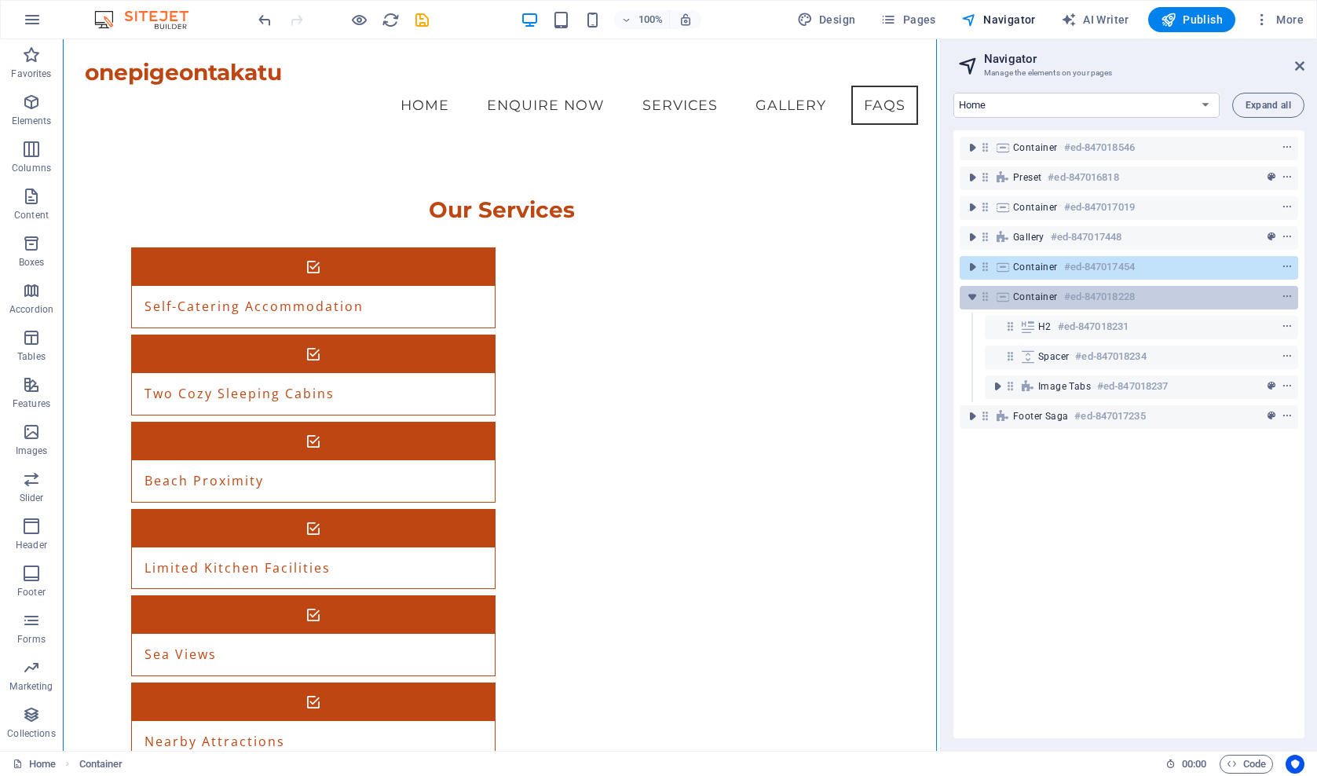
click at [1025, 294] on span "Container" at bounding box center [1035, 297] width 45 height 13
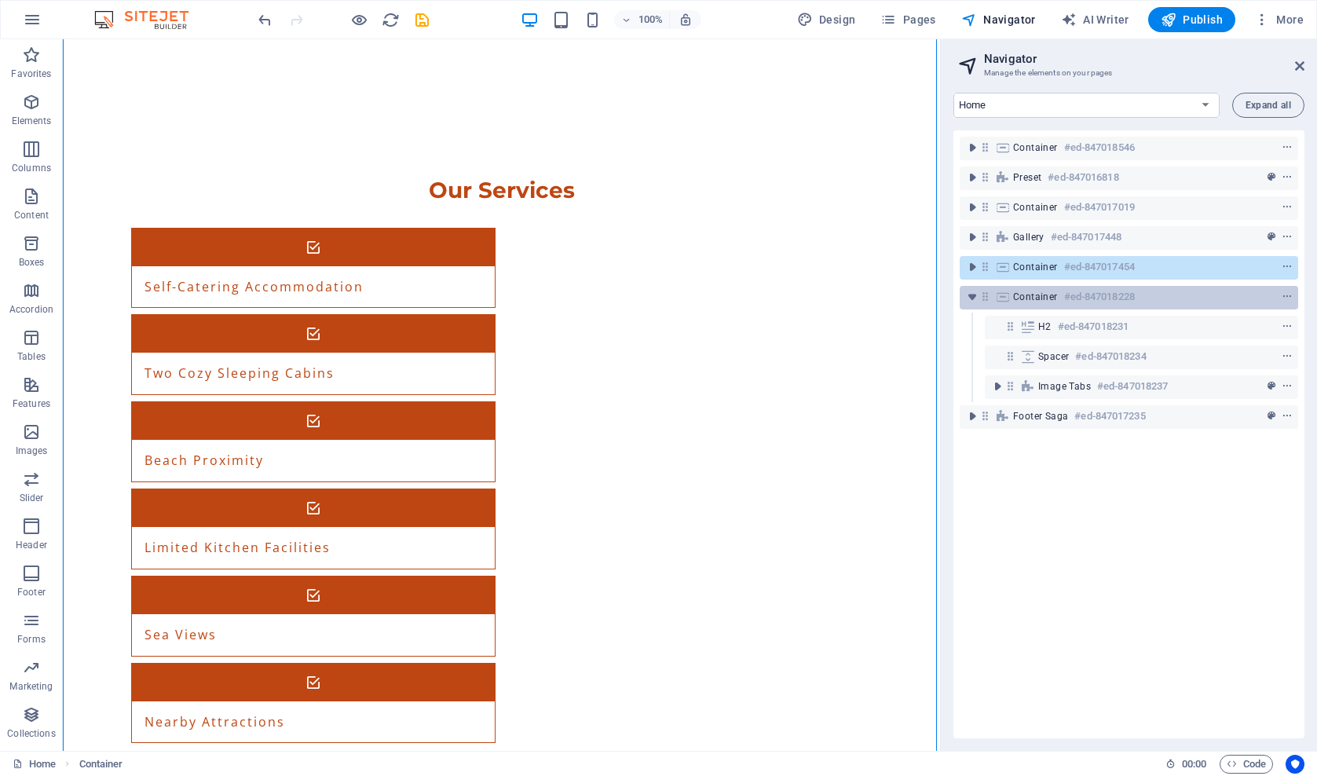
scroll to position [2982, 0]
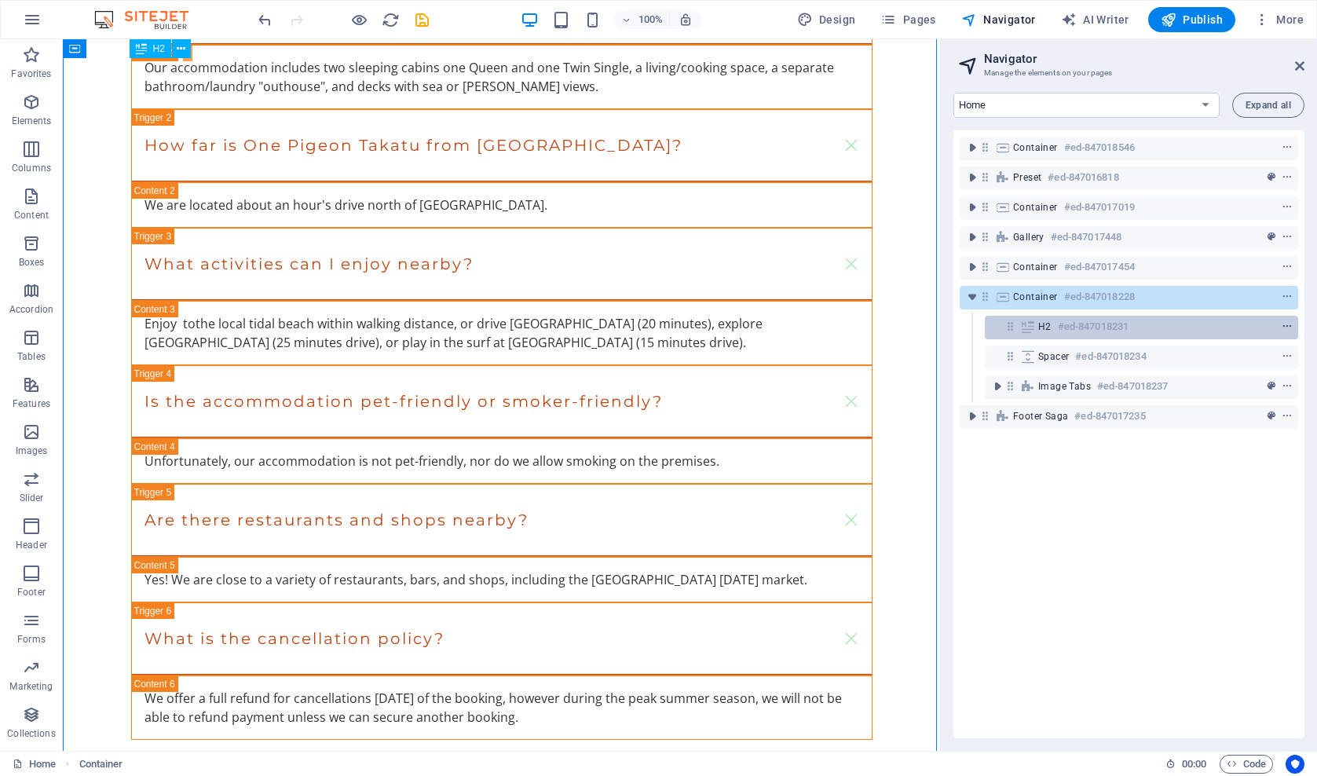
click at [1283, 327] on icon "context-menu" at bounding box center [1287, 326] width 11 height 11
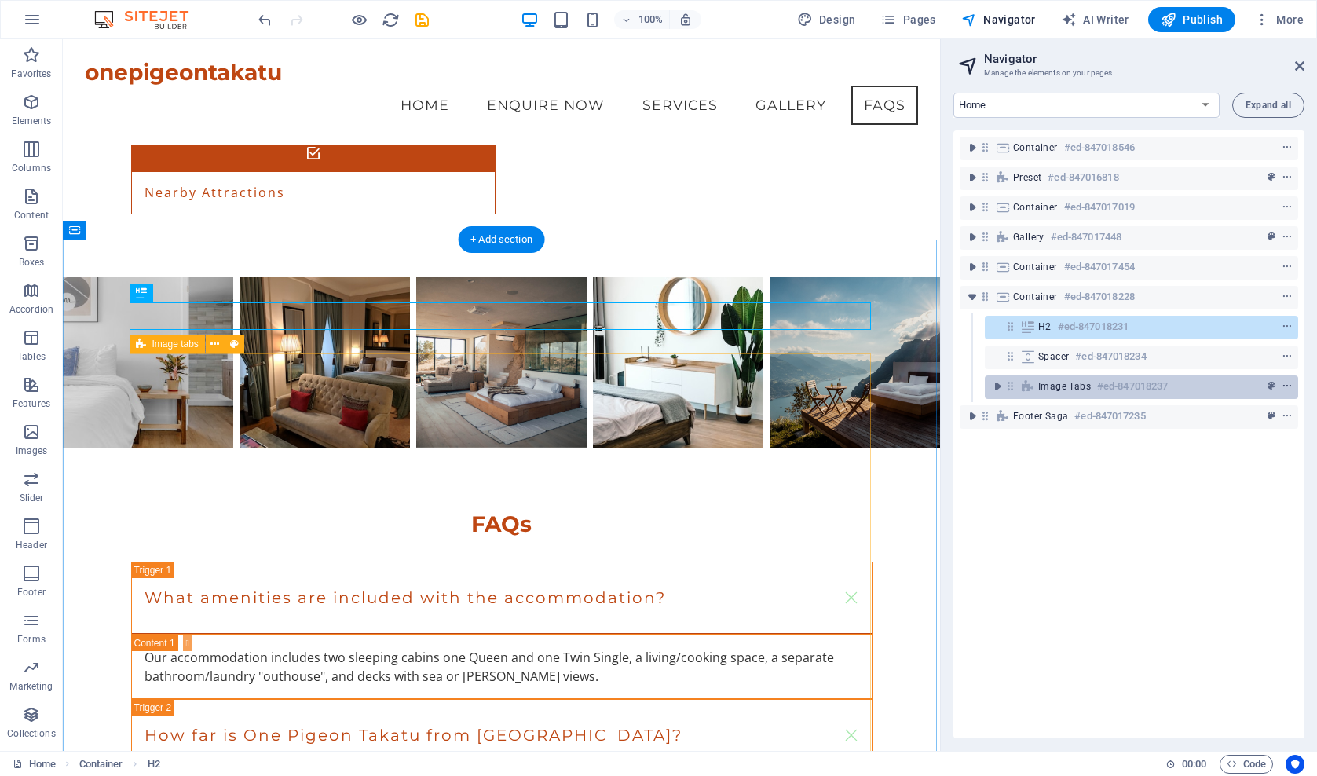
click at [1282, 386] on icon "context-menu" at bounding box center [1287, 386] width 11 height 11
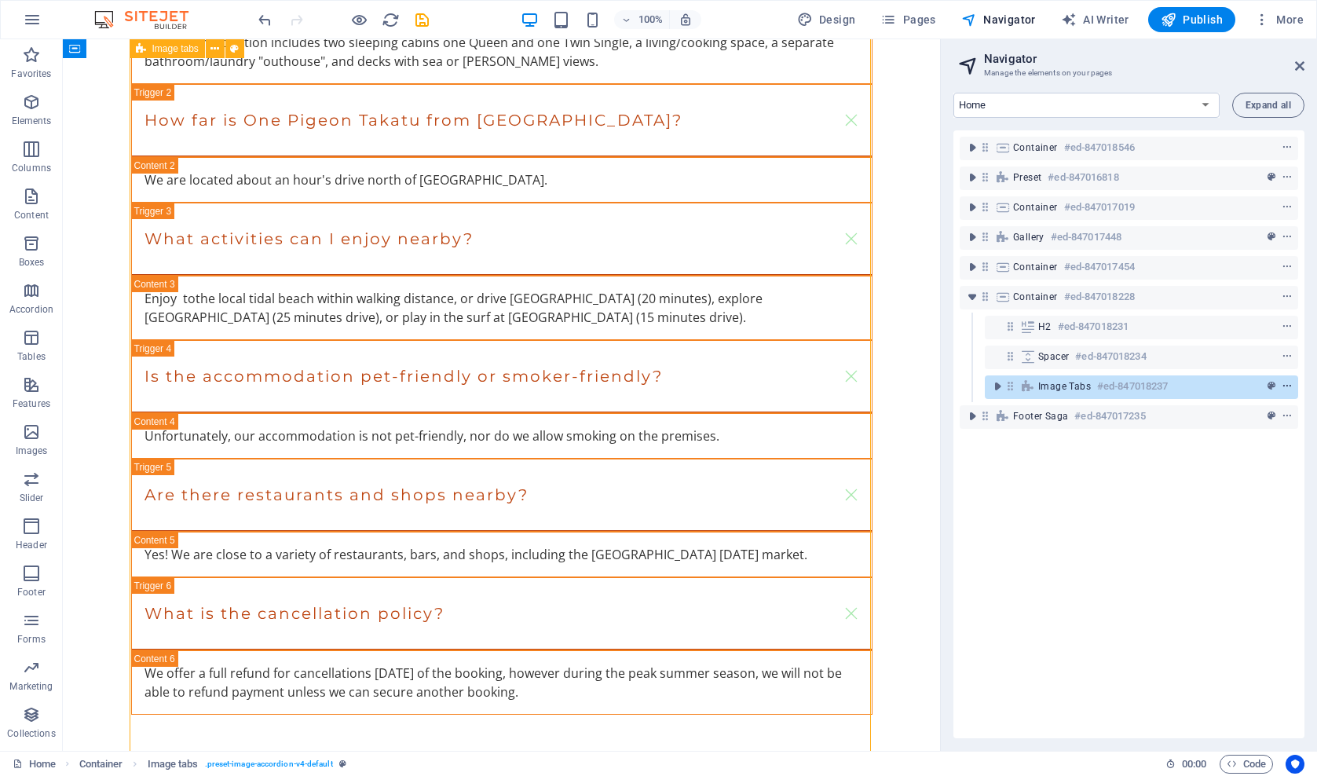
click at [1282, 386] on icon "context-menu" at bounding box center [1287, 386] width 11 height 11
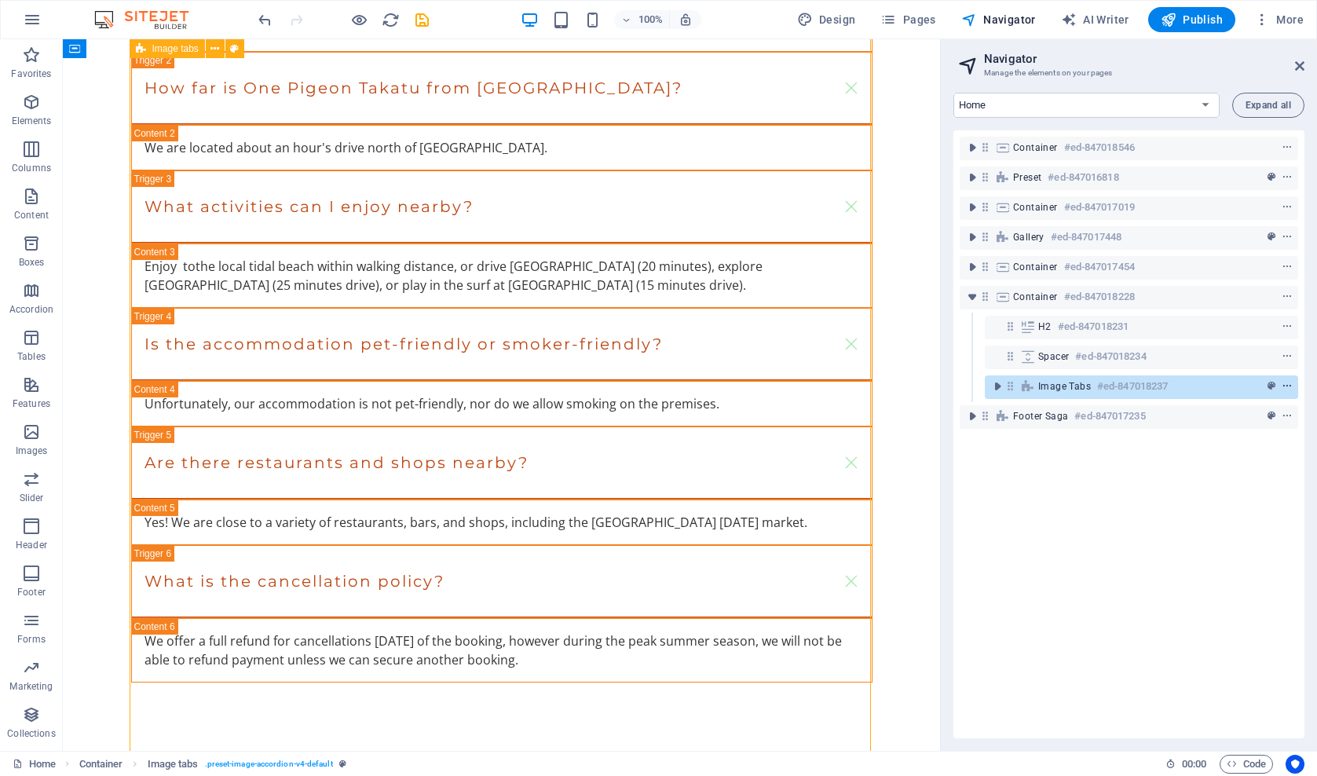
click at [1284, 386] on icon "context-menu" at bounding box center [1287, 386] width 11 height 11
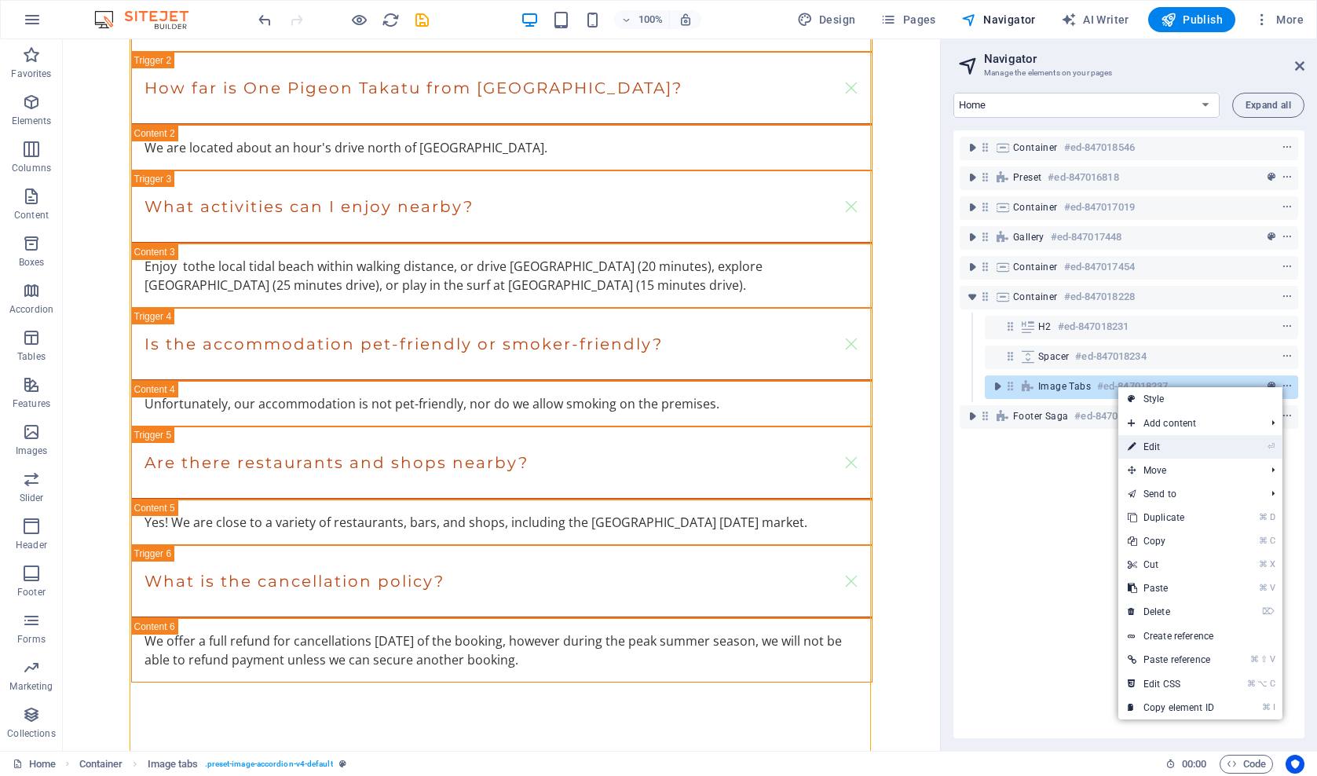
click at [1153, 446] on link "⏎ Edit" at bounding box center [1170, 447] width 105 height 24
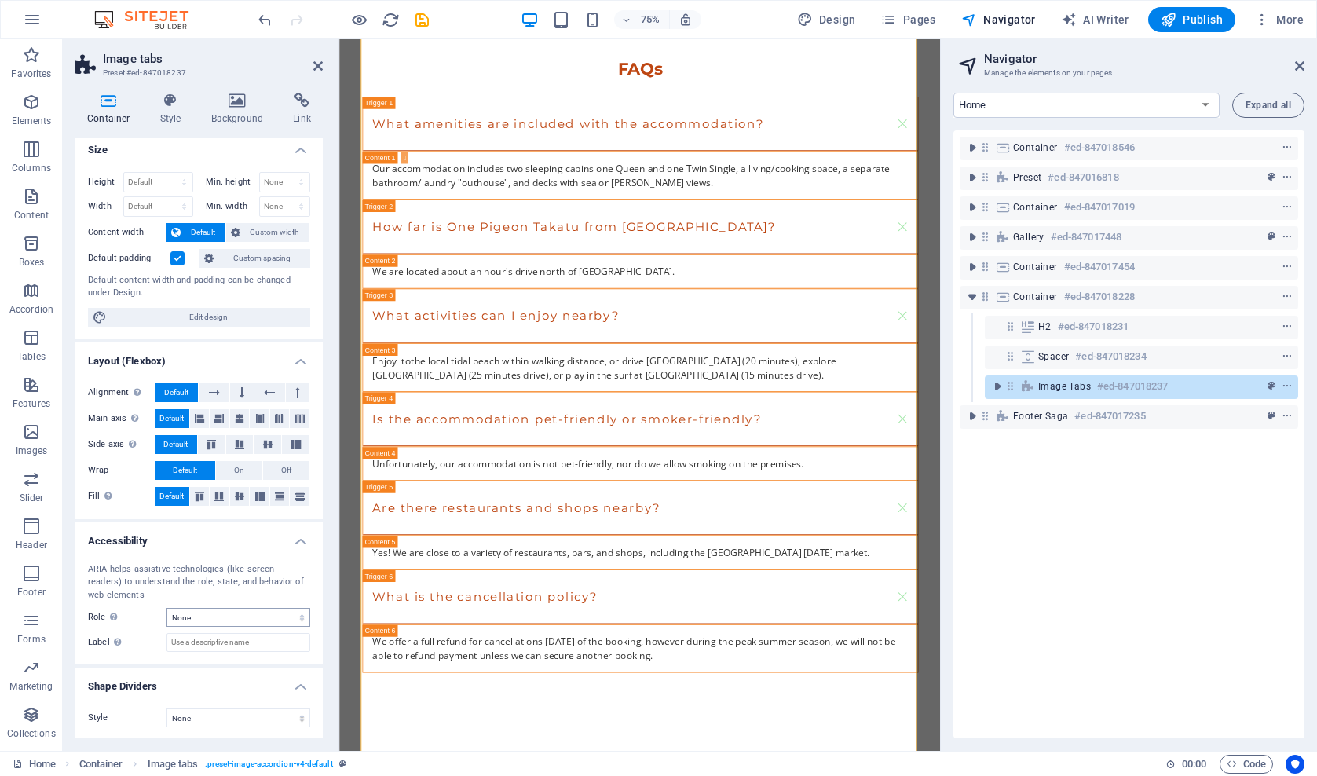
scroll to position [6, 0]
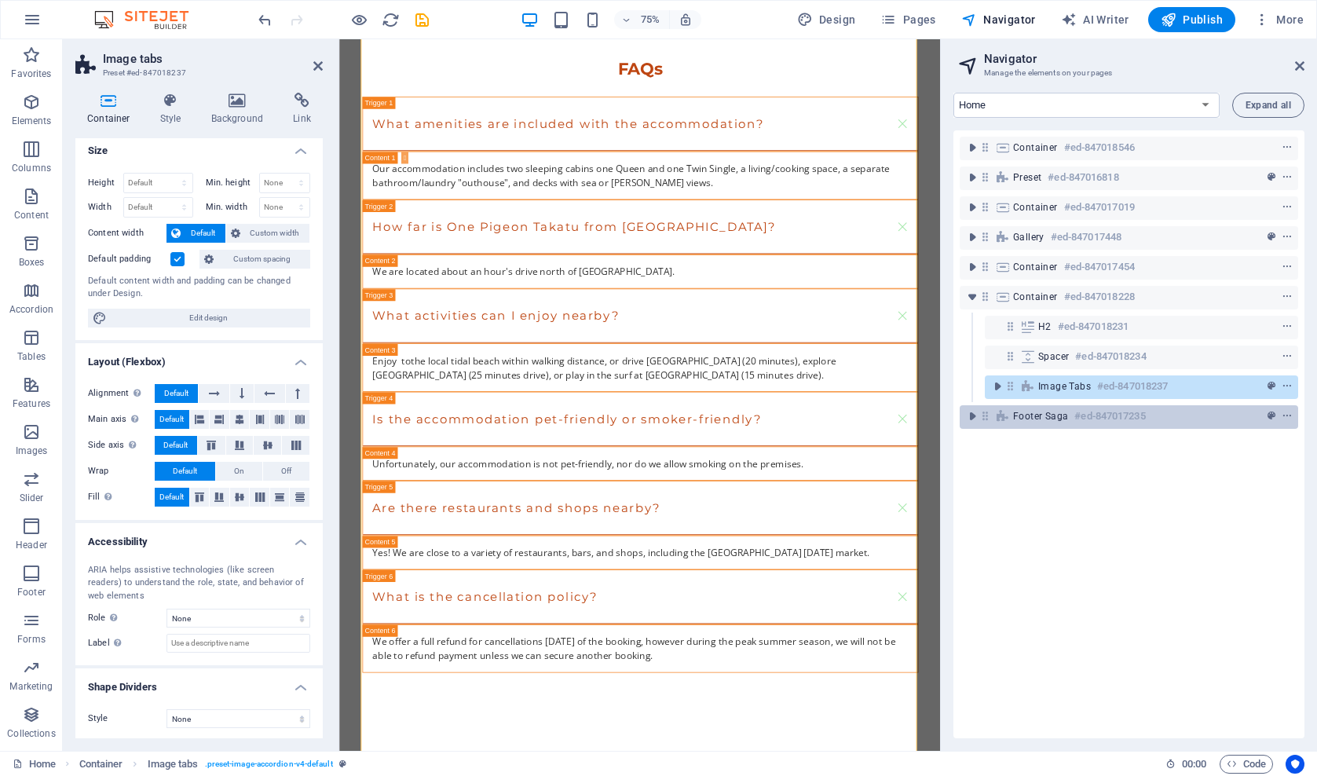
click at [1167, 416] on div "Footer Saga #ed-847017235" at bounding box center [1116, 416] width 207 height 19
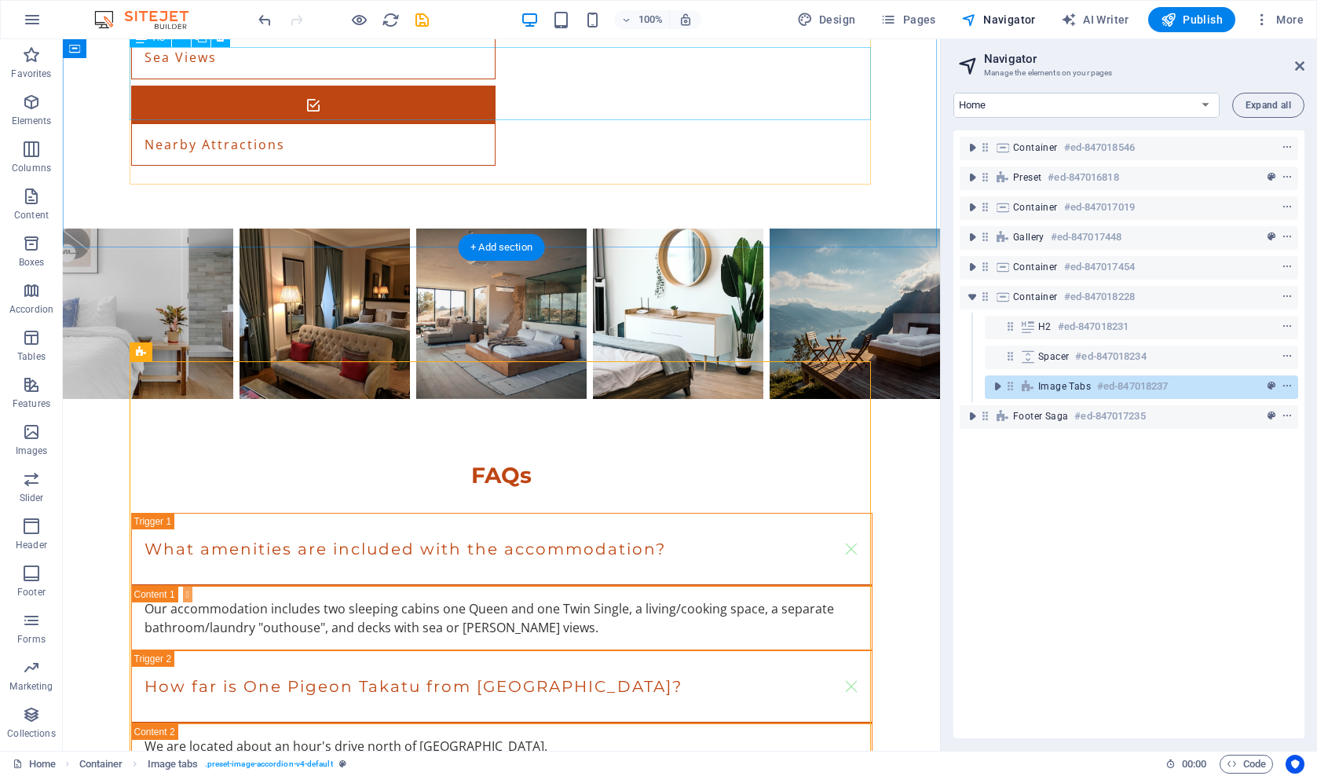
scroll to position [2494, 0]
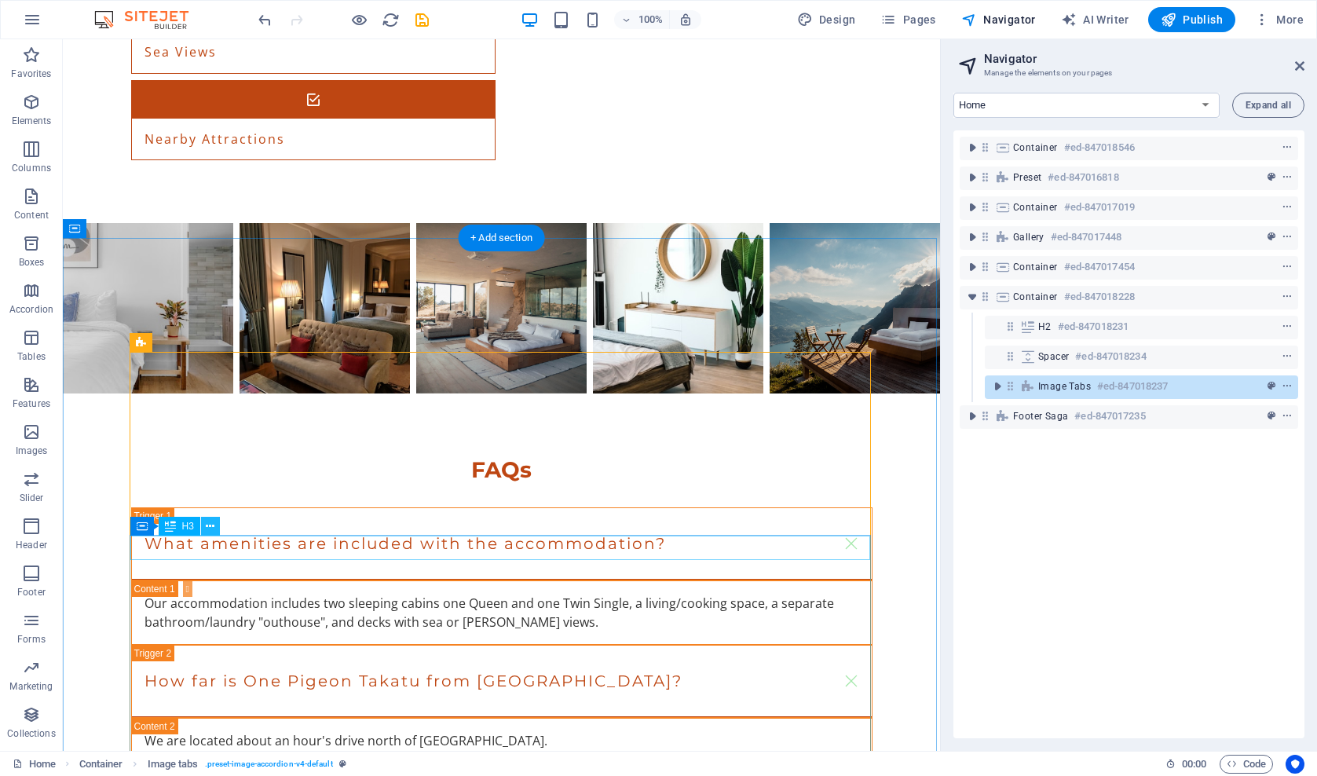
click at [208, 526] on icon at bounding box center [210, 526] width 9 height 16
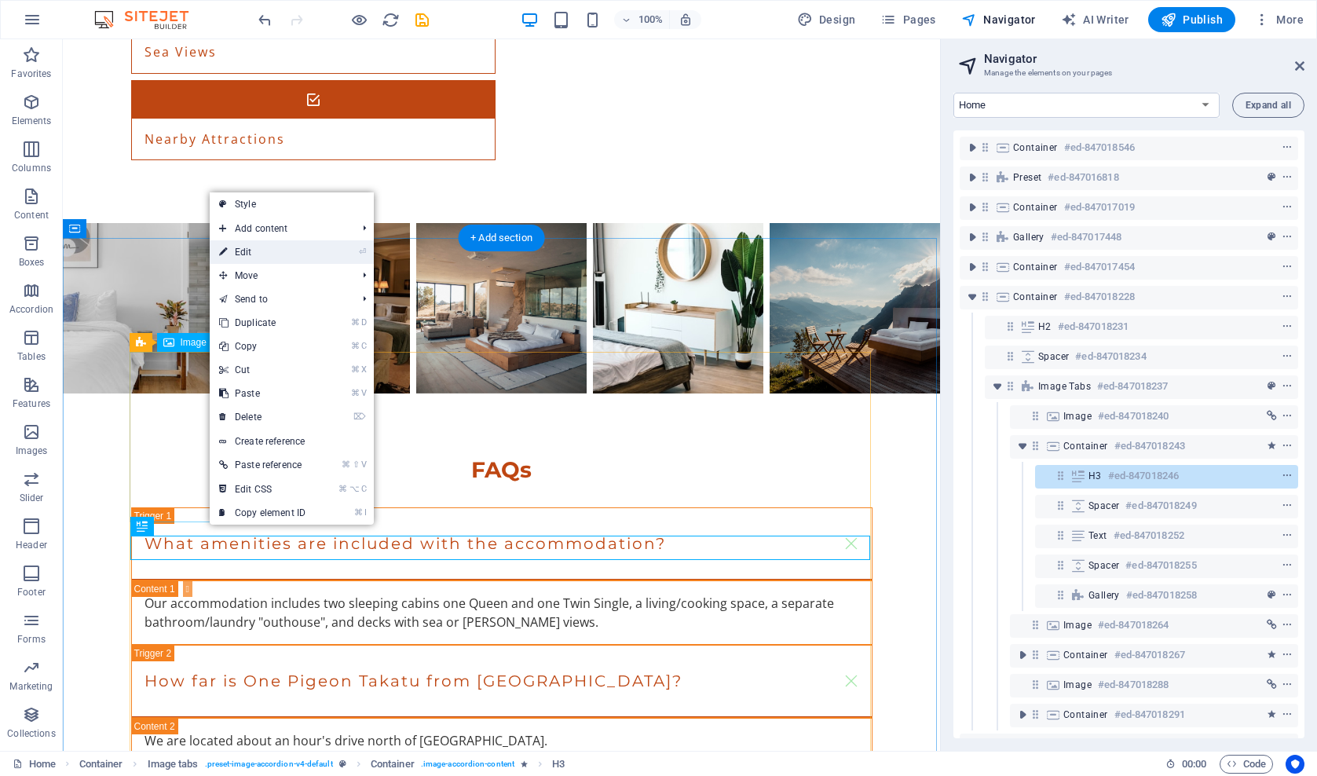
click at [264, 258] on link "⏎ Edit" at bounding box center [262, 252] width 105 height 24
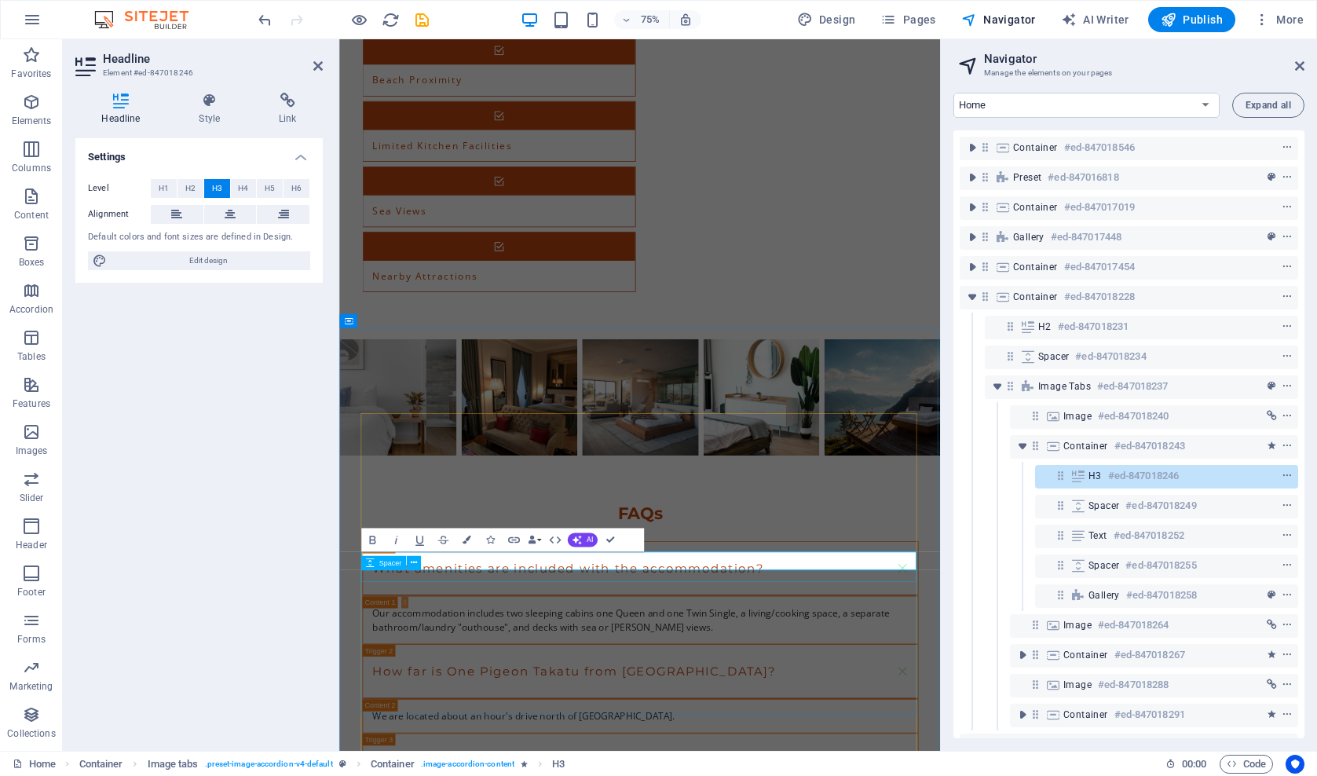
click at [428, 561] on div "Spacer" at bounding box center [395, 562] width 68 height 15
drag, startPoint x: 892, startPoint y: 734, endPoint x: 709, endPoint y: 736, distance: 183.0
click at [258, 565] on div "Settings Level H1 H2 H3 H4 H5 H6 Alignment Default colors and font sizes are de…" at bounding box center [198, 438] width 247 height 600
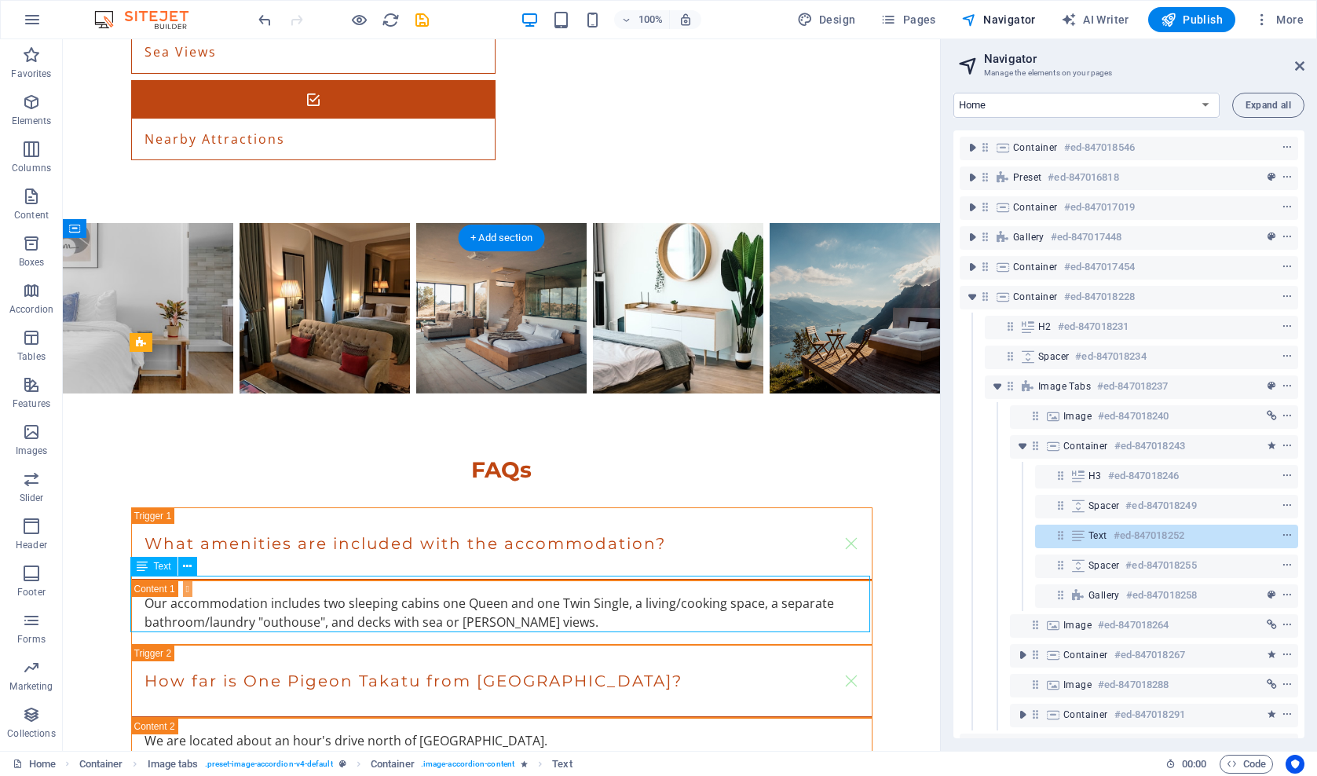
click at [188, 565] on icon at bounding box center [187, 566] width 9 height 16
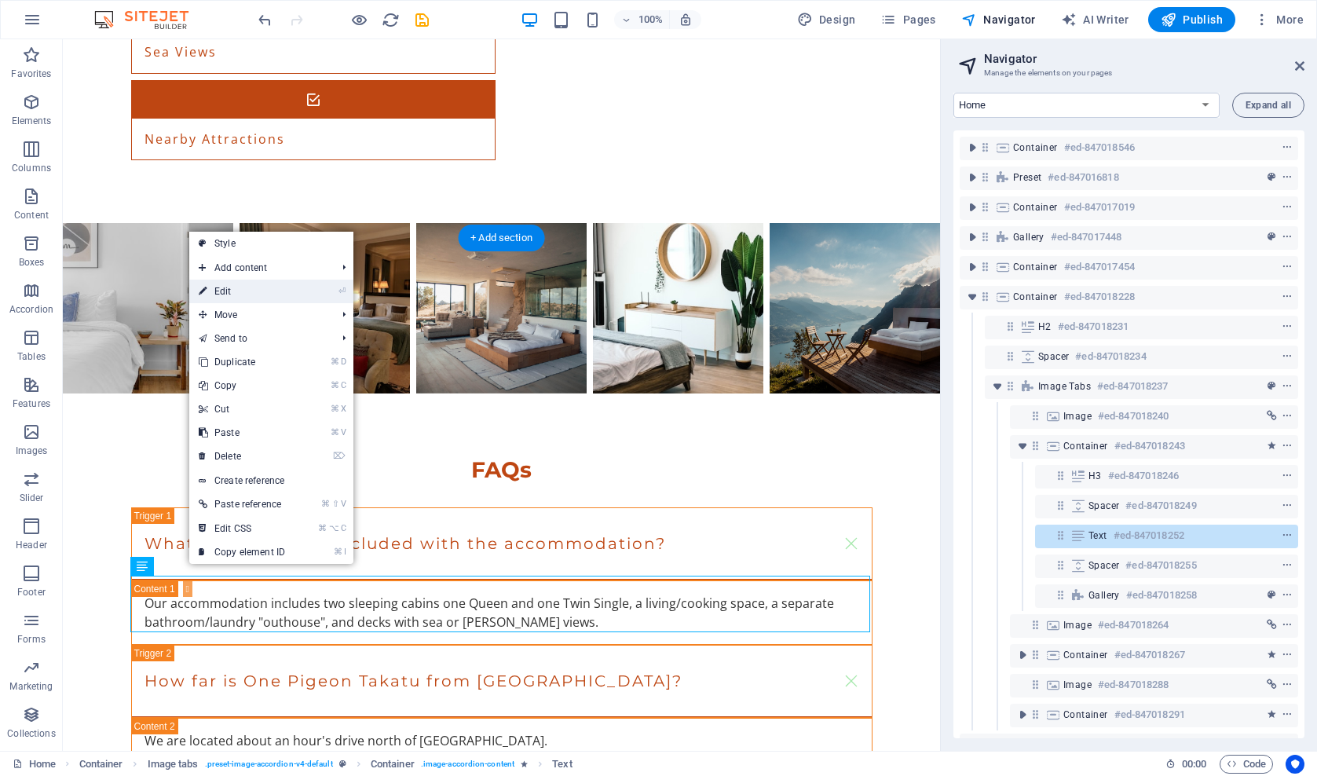
click at [231, 293] on link "⏎ Edit" at bounding box center [241, 292] width 105 height 24
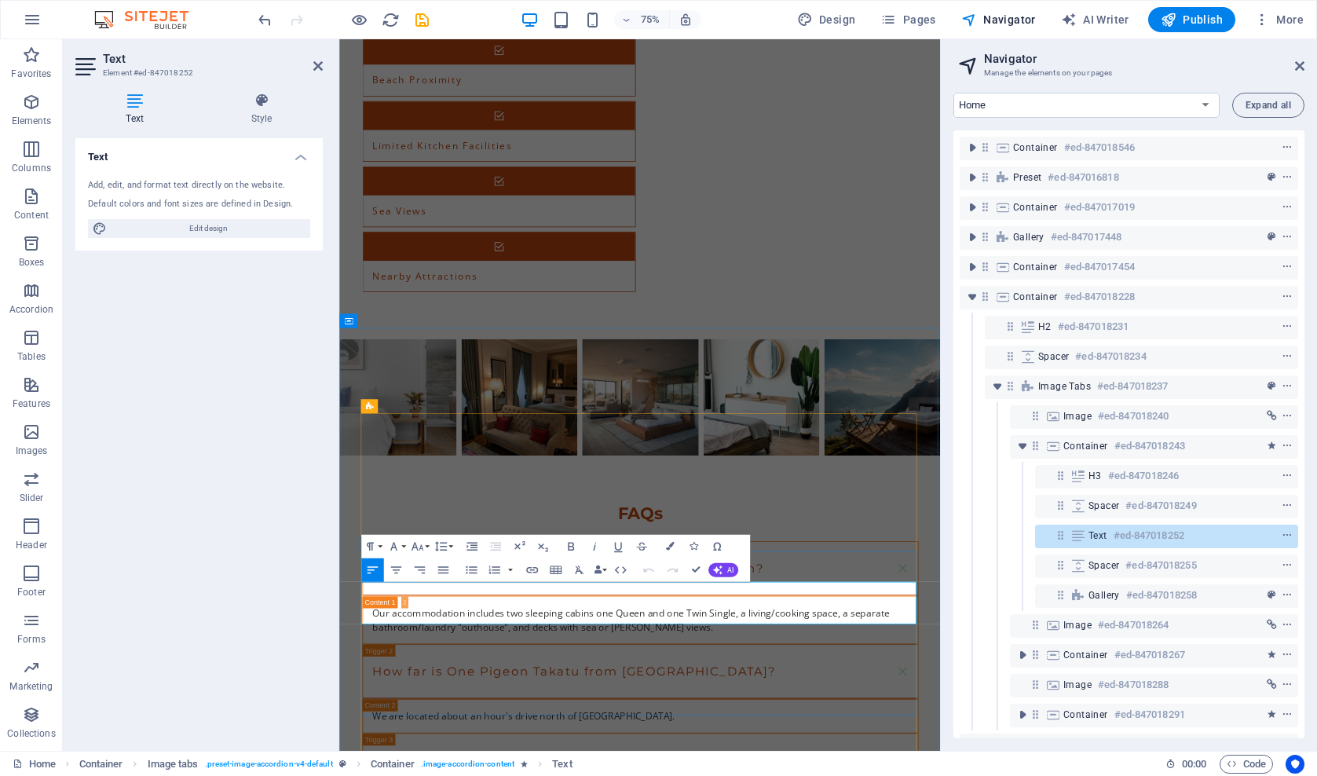
drag, startPoint x: 841, startPoint y: 789, endPoint x: 368, endPoint y: 769, distance: 474.0
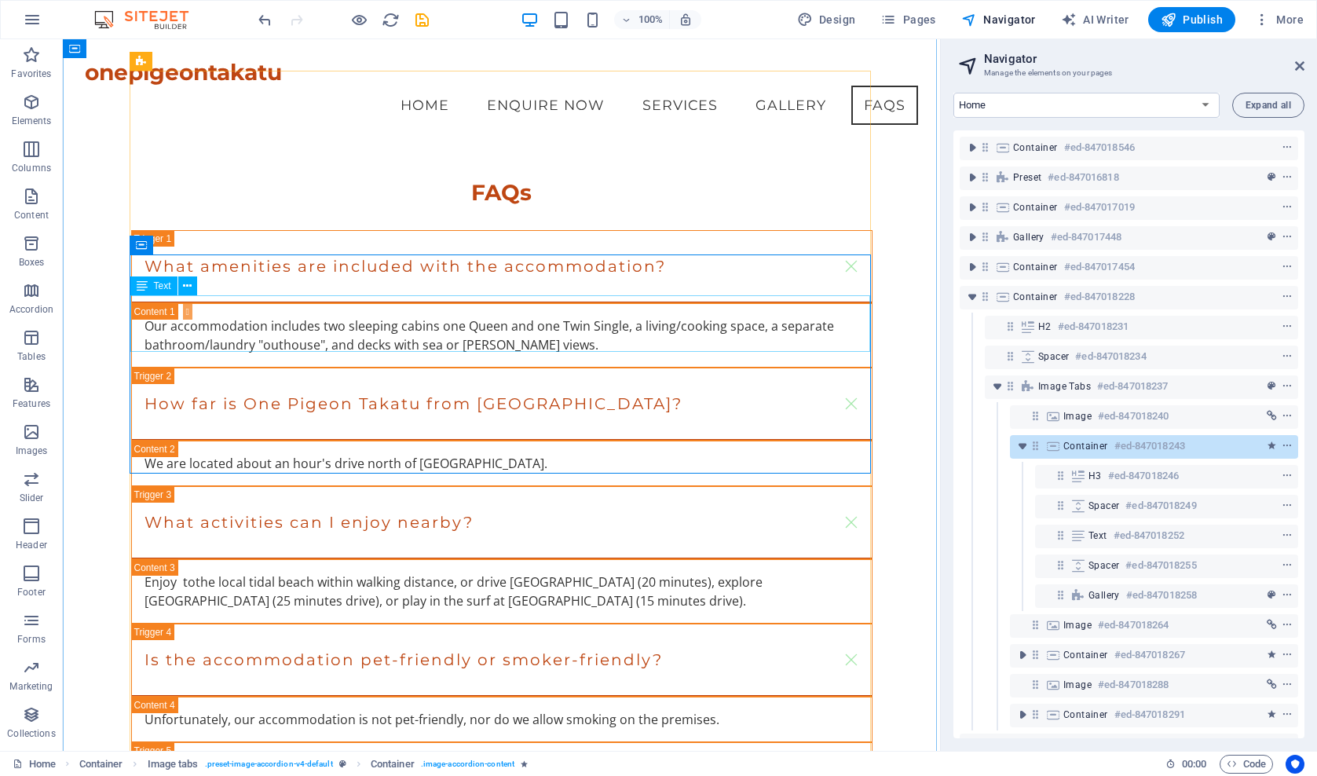
scroll to position [2696, 0]
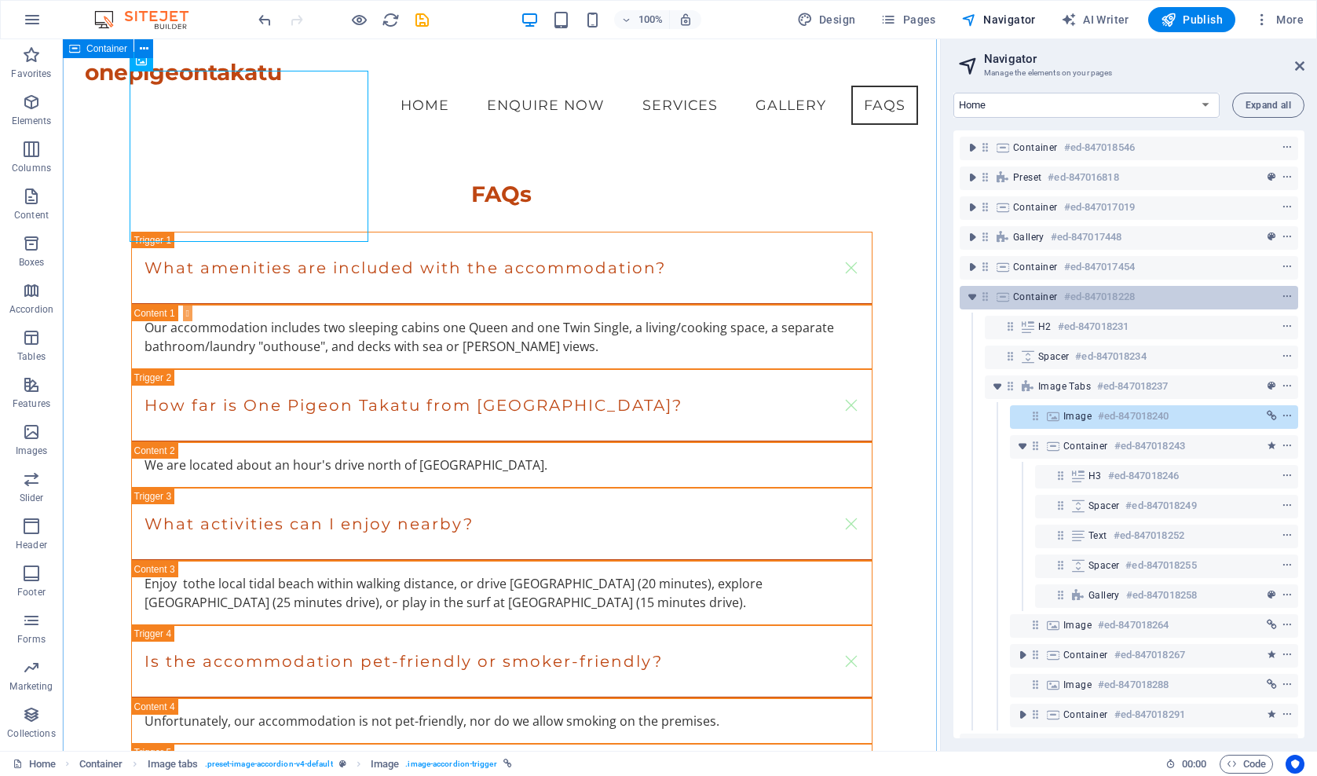
click at [1095, 299] on h6 "#ed-847018228" at bounding box center [1099, 296] width 71 height 19
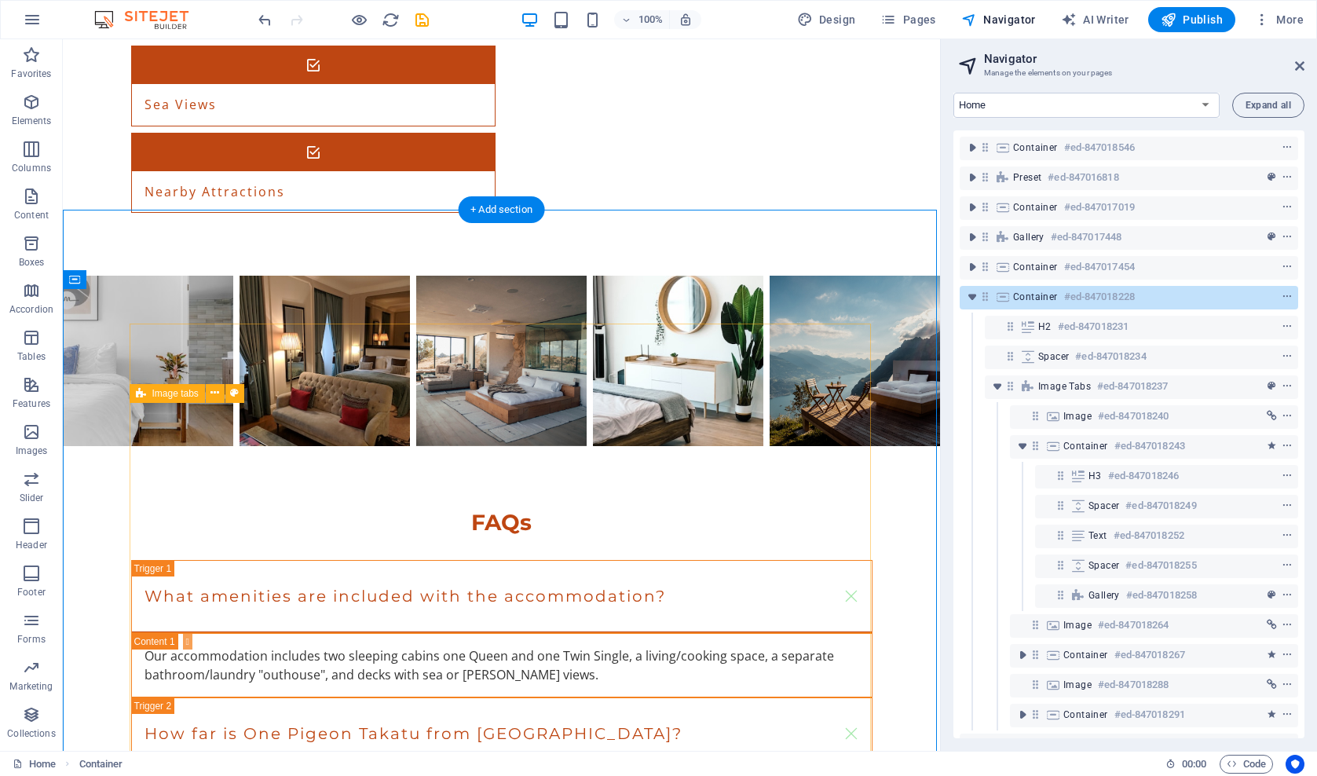
scroll to position [2443, 0]
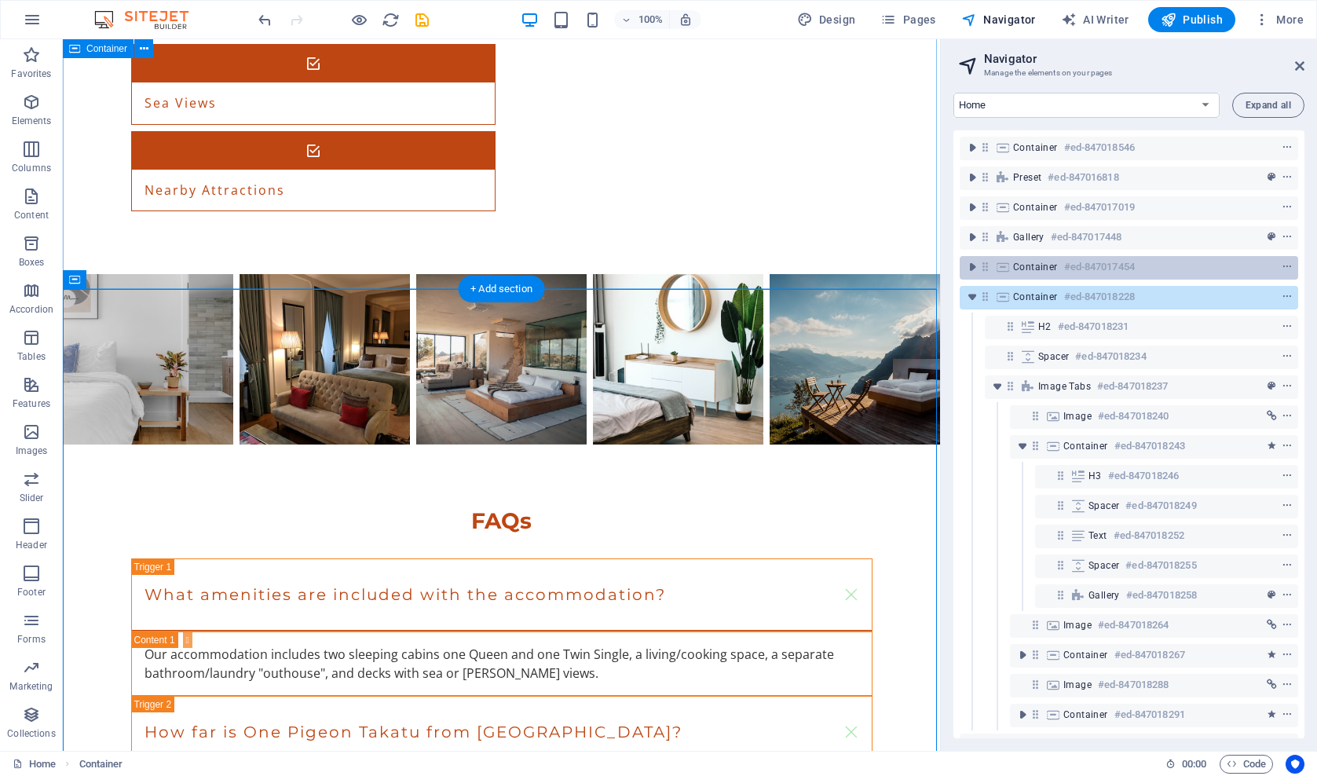
click at [1055, 265] on span "Container" at bounding box center [1035, 267] width 45 height 13
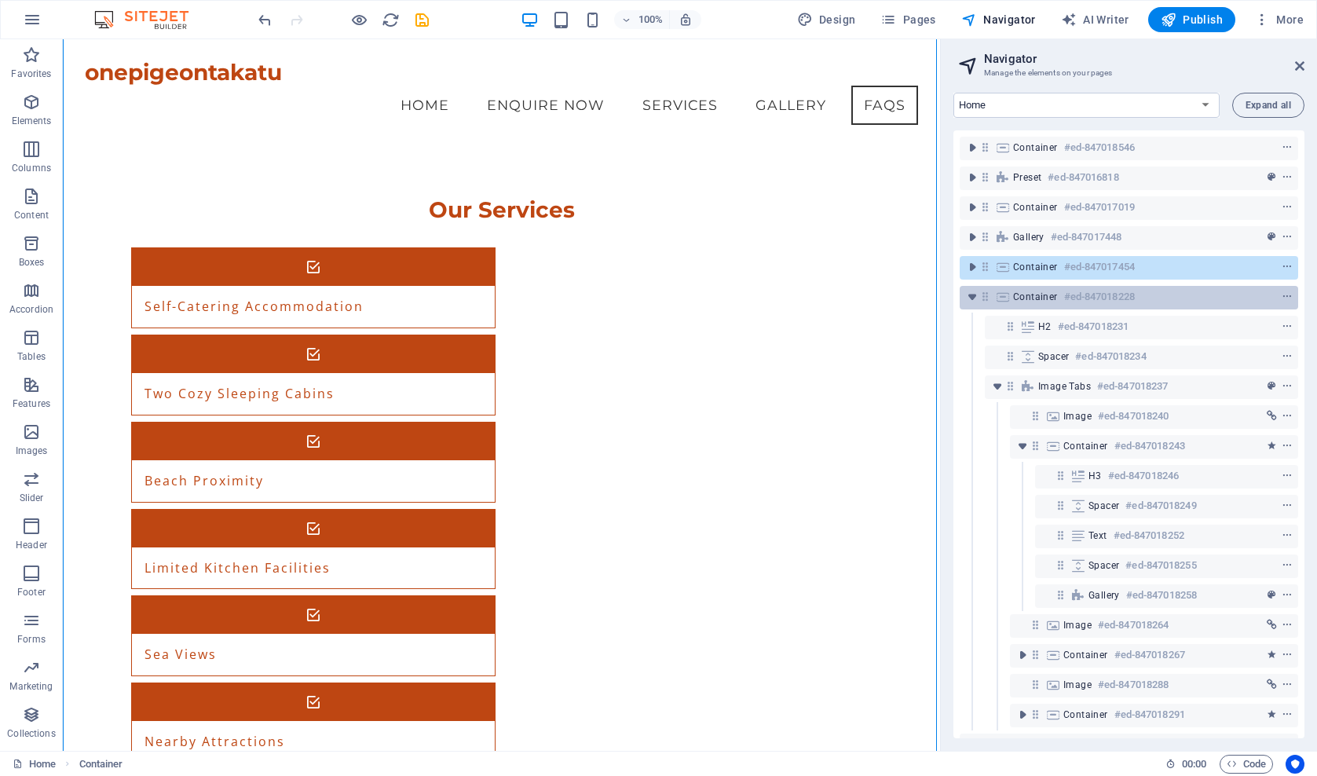
click at [1040, 302] on span "Container" at bounding box center [1035, 297] width 45 height 13
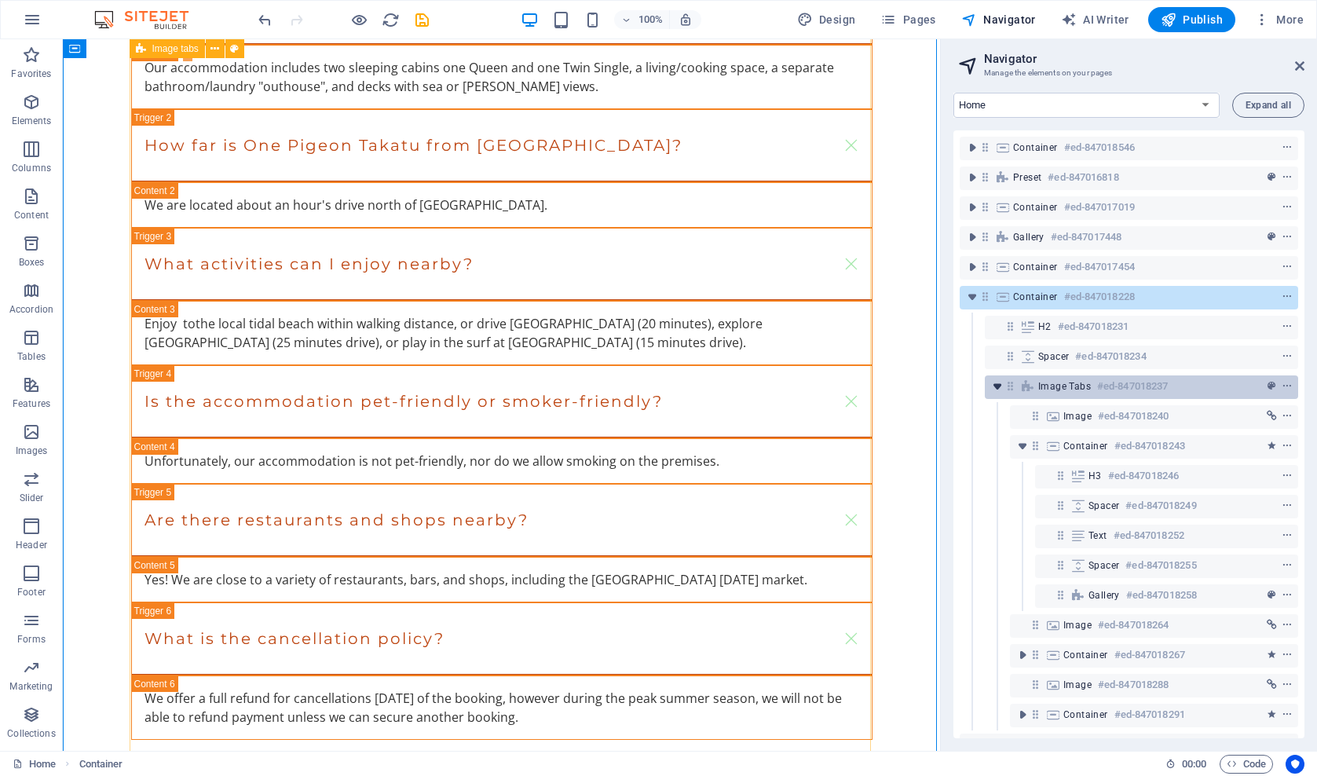
click at [996, 386] on icon "toggle-expand" at bounding box center [997, 387] width 16 height 16
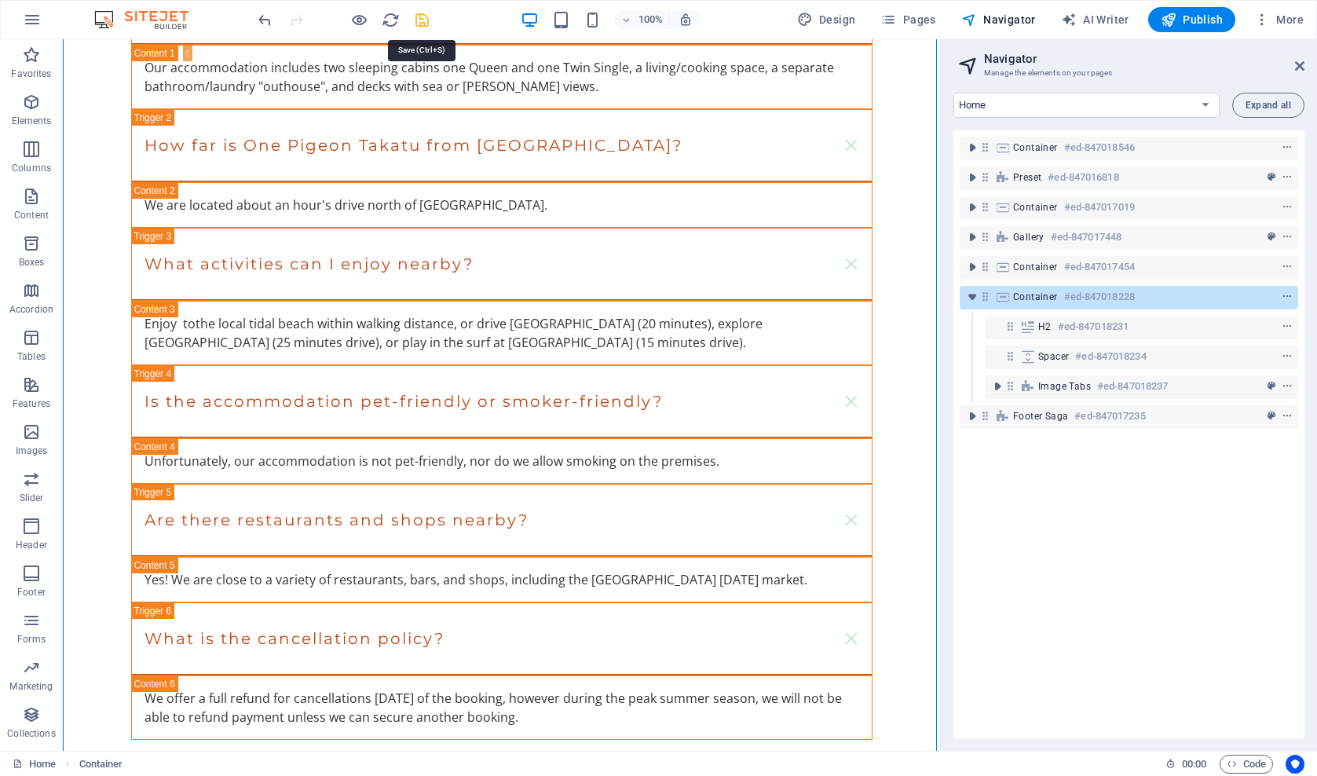
click at [421, 17] on icon "save" at bounding box center [422, 20] width 18 height 18
